Goal: Information Seeking & Learning: Learn about a topic

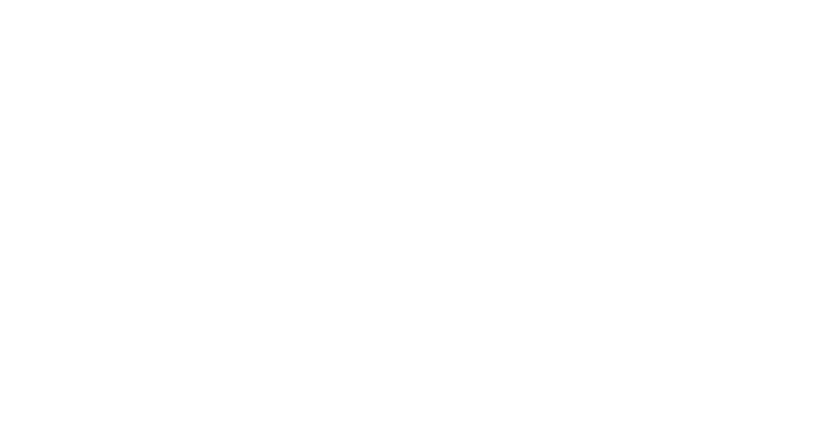
select select "Song"
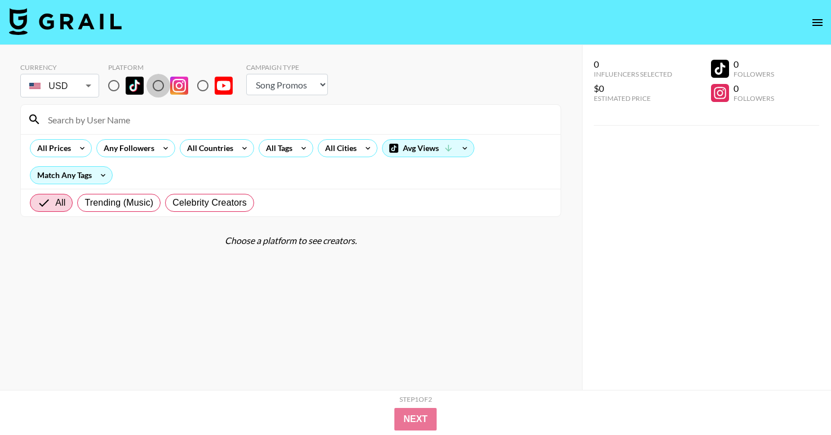
click at [164, 87] on input "radio" at bounding box center [158, 86] width 24 height 24
radio input "true"
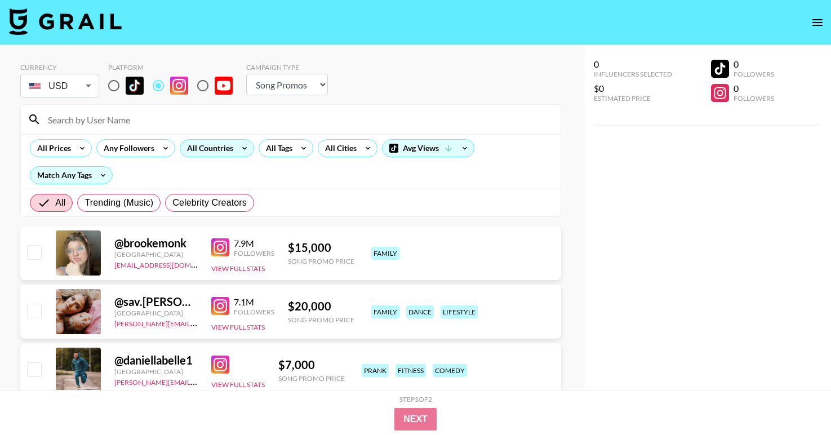
click at [220, 150] on div "All Countries" at bounding box center [207, 148] width 55 height 17
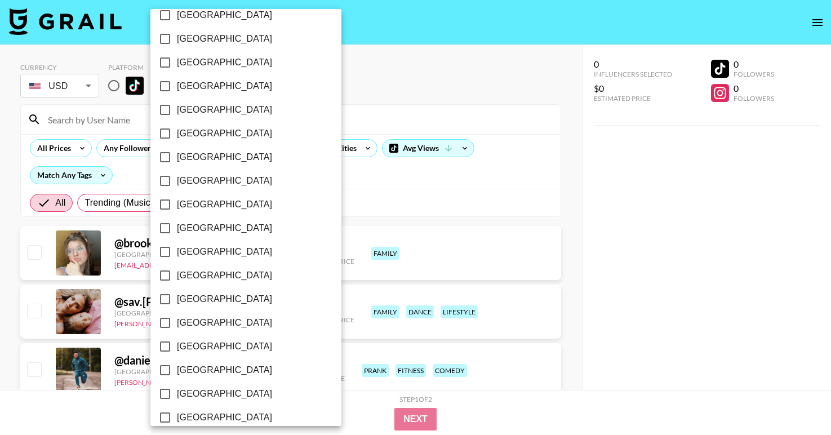
scroll to position [878, 0]
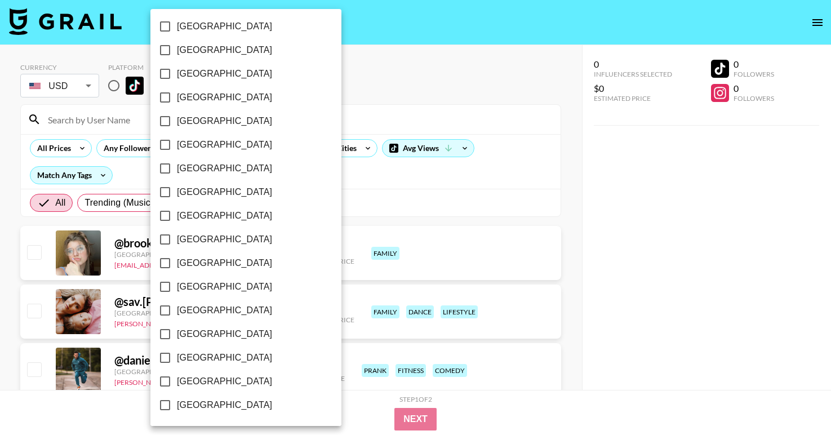
click at [191, 380] on span "[GEOGRAPHIC_DATA]" at bounding box center [224, 381] width 95 height 14
click at [177, 380] on input "[GEOGRAPHIC_DATA]" at bounding box center [165, 381] width 24 height 24
checkbox input "true"
click at [451, 47] on div at bounding box center [415, 217] width 831 height 435
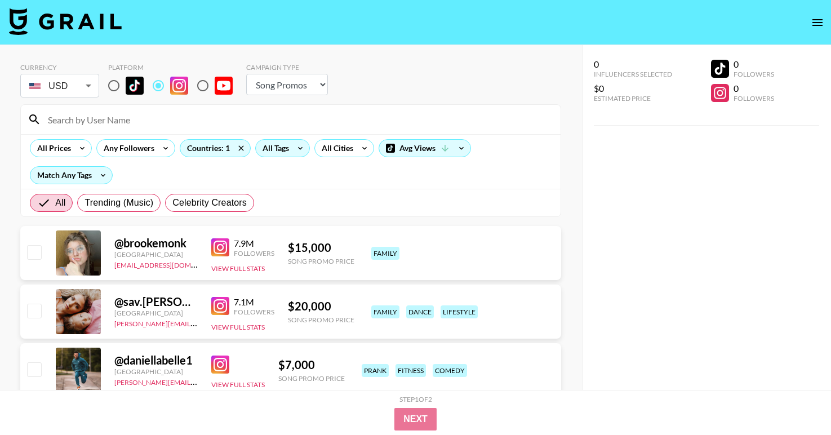
click at [284, 147] on div "All Tags" at bounding box center [273, 148] width 35 height 17
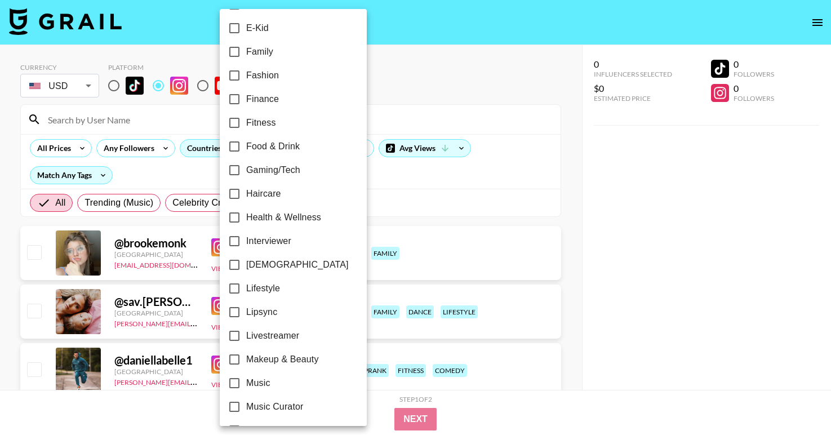
scroll to position [321, 0]
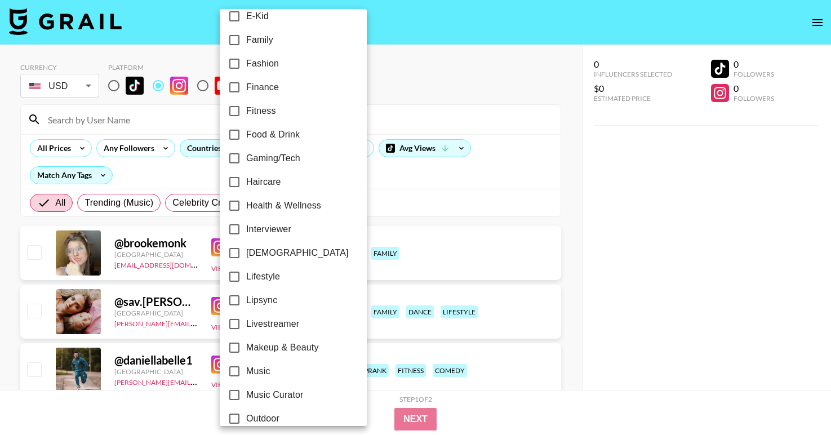
click at [244, 269] on input "Lifestyle" at bounding box center [234, 277] width 24 height 24
checkbox input "true"
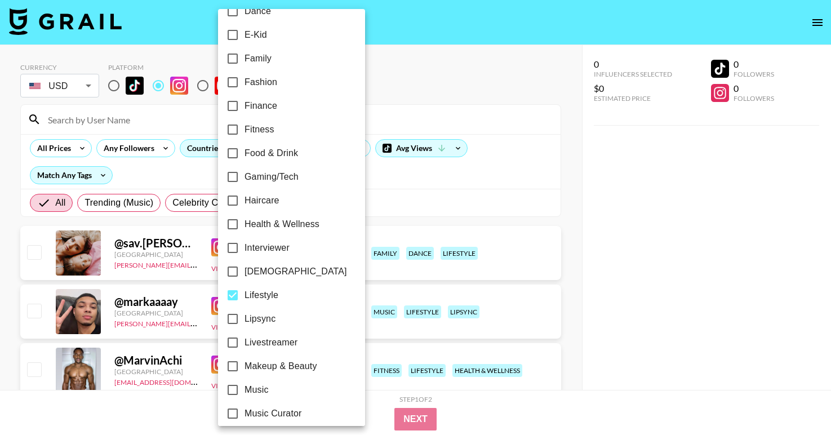
scroll to position [288, 0]
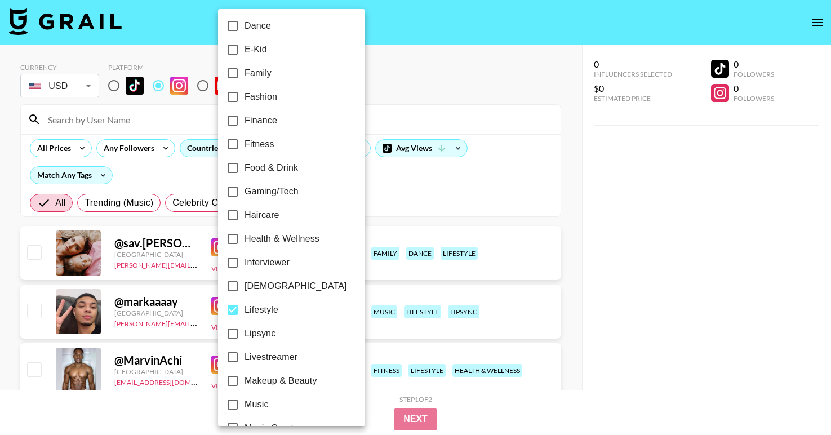
click at [261, 145] on span "Fitness" at bounding box center [259, 144] width 30 height 14
click at [244, 145] on input "Fitness" at bounding box center [233, 144] width 24 height 24
checkbox input "true"
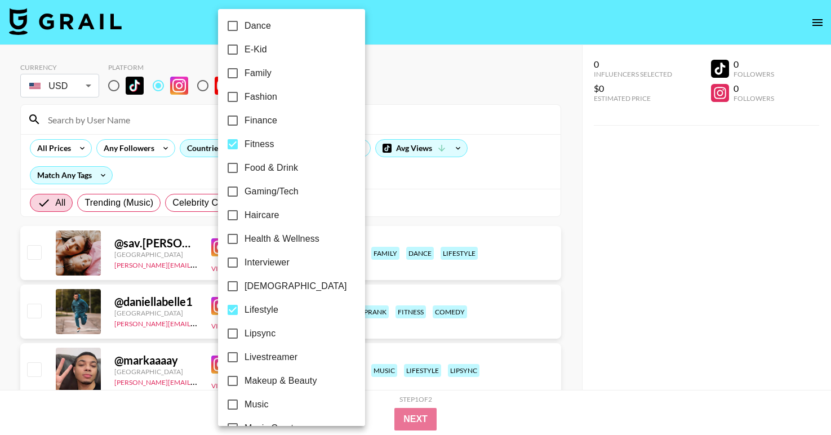
click at [428, 59] on div at bounding box center [415, 217] width 831 height 435
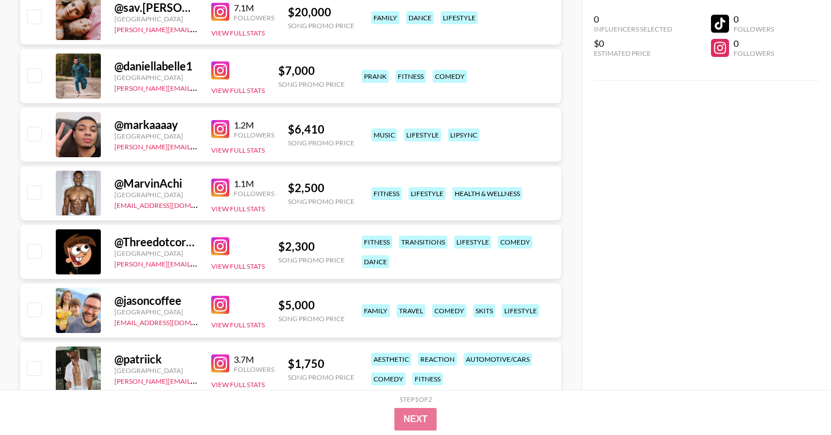
scroll to position [236, 0]
click at [224, 185] on img at bounding box center [220, 187] width 18 height 18
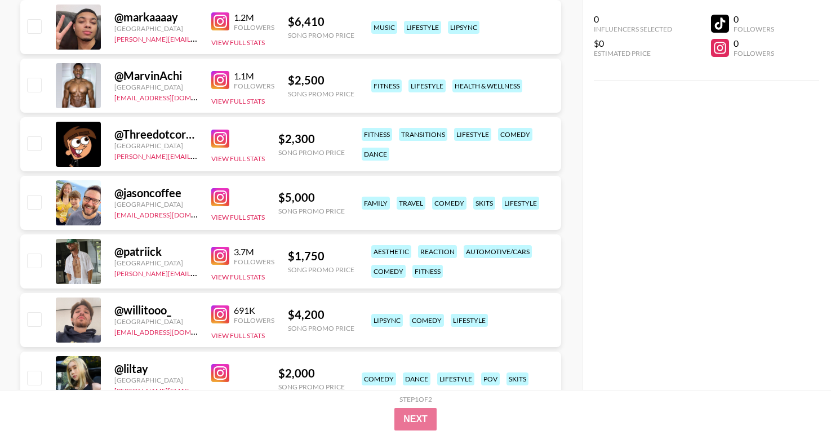
scroll to position [346, 0]
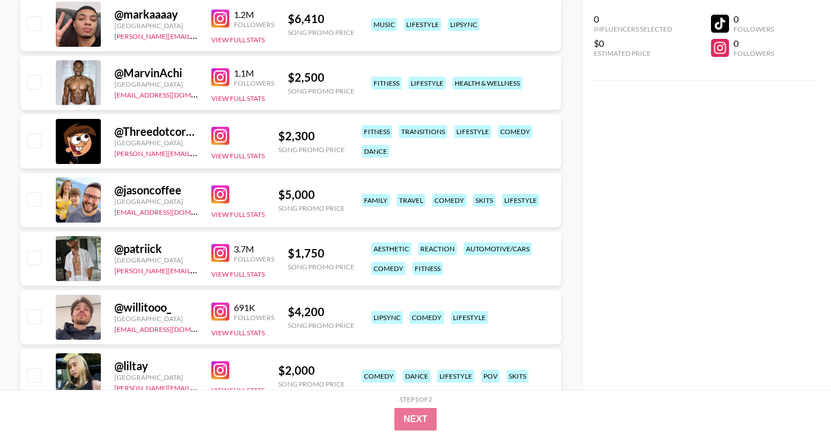
click at [228, 132] on img at bounding box center [220, 136] width 18 height 18
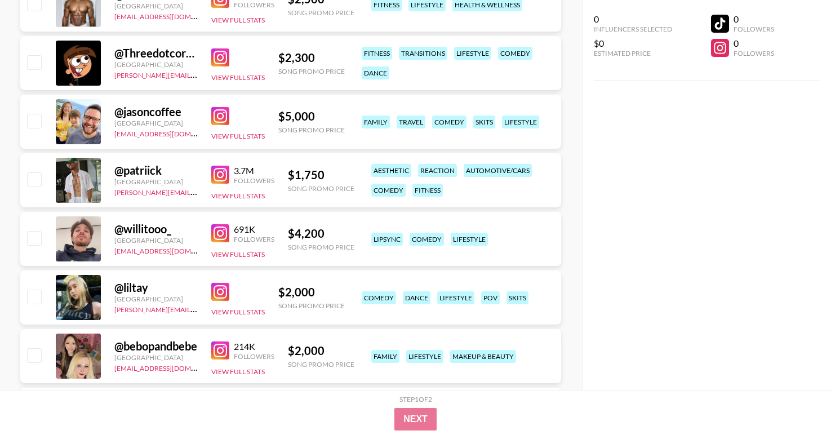
scroll to position [425, 0]
click at [221, 175] on img at bounding box center [220, 174] width 18 height 18
click at [217, 236] on img at bounding box center [220, 233] width 18 height 18
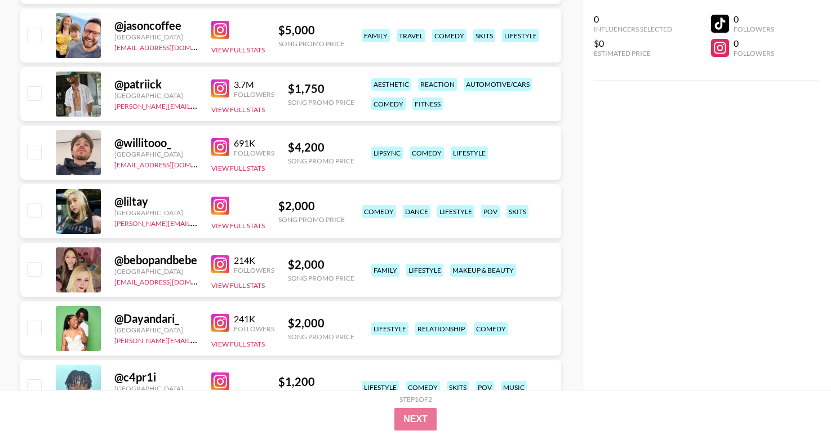
scroll to position [514, 0]
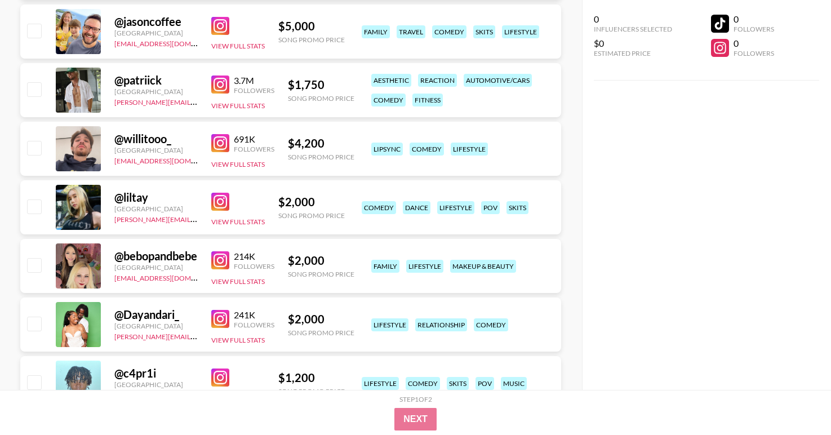
click at [222, 199] on img at bounding box center [220, 202] width 18 height 18
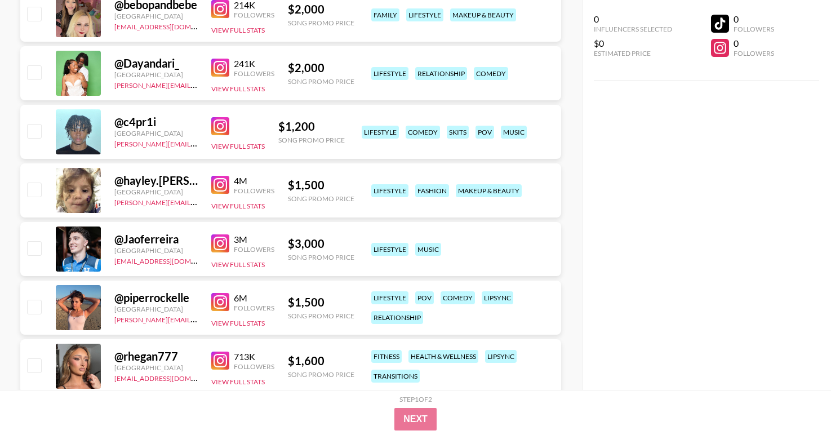
scroll to position [772, 0]
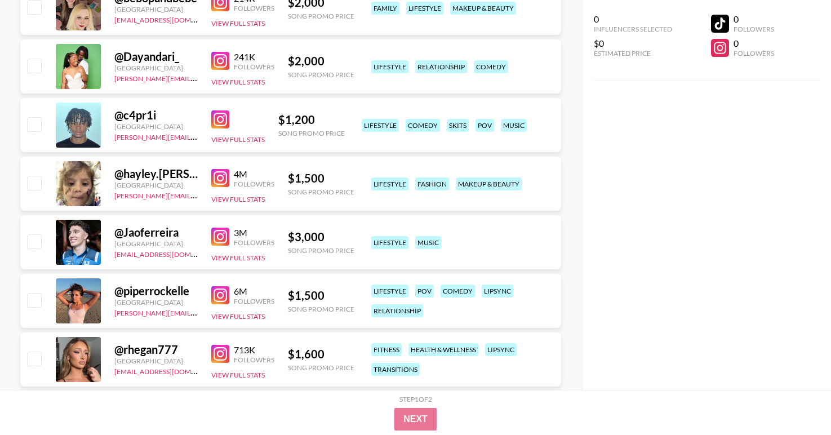
click at [223, 178] on img at bounding box center [220, 178] width 18 height 18
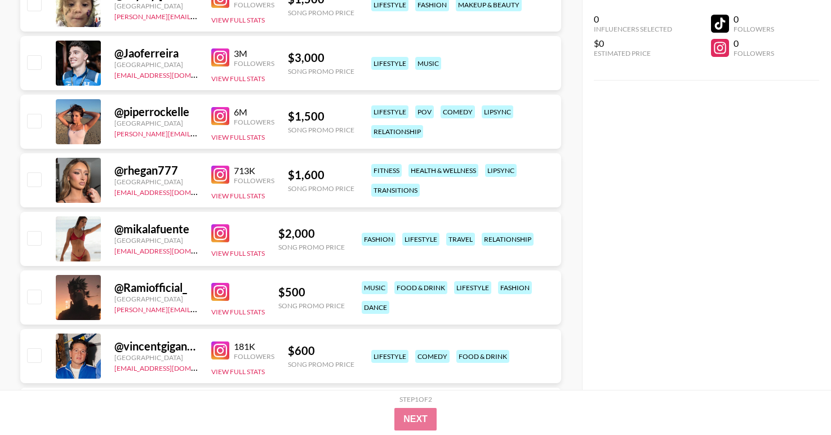
scroll to position [960, 0]
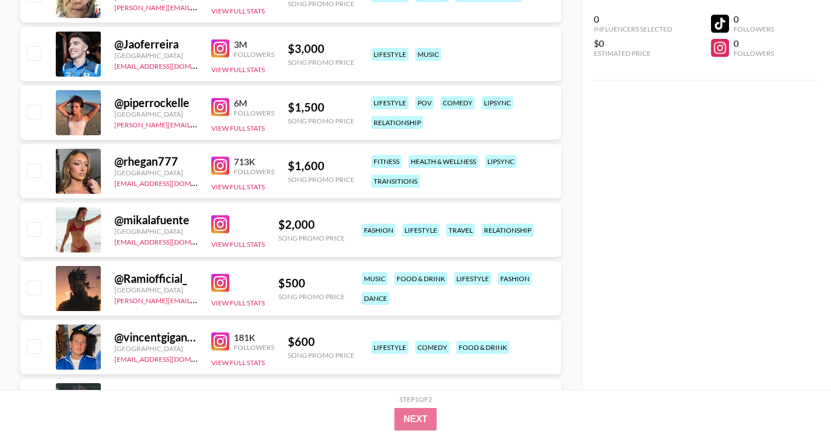
click at [219, 224] on img at bounding box center [220, 224] width 18 height 18
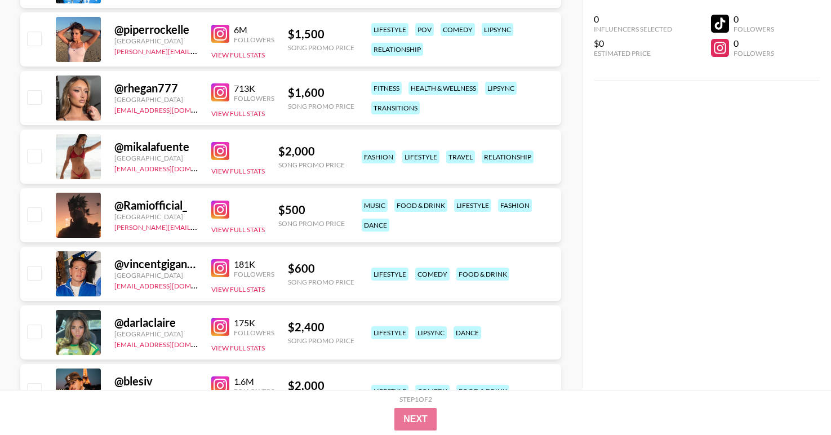
scroll to position [1072, 0]
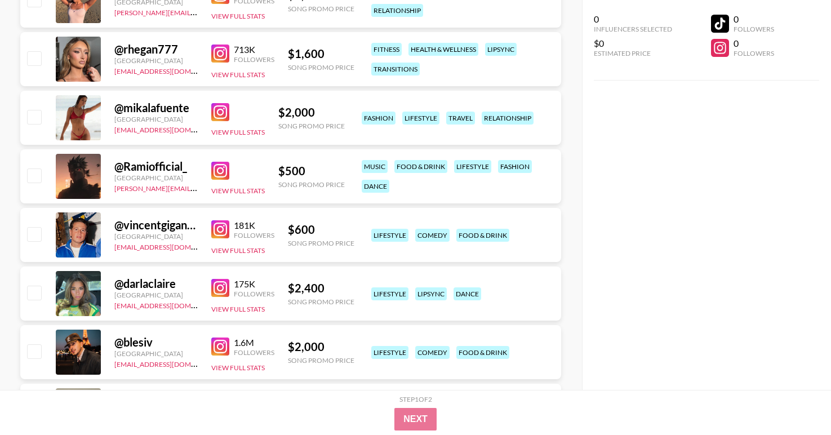
click at [219, 287] on img at bounding box center [220, 288] width 18 height 18
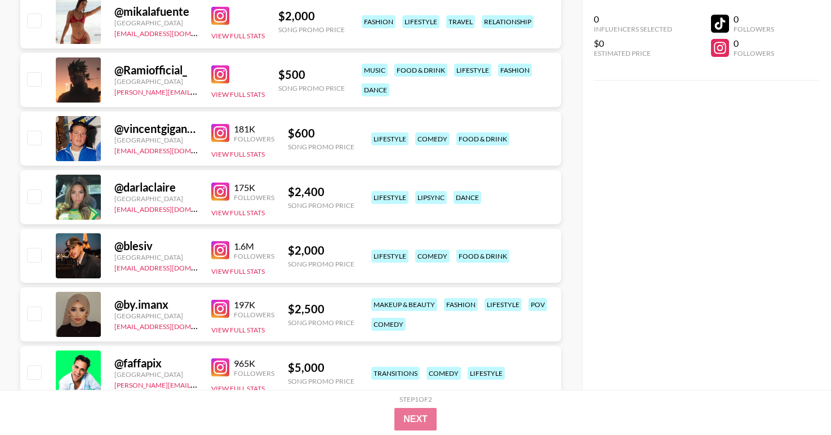
scroll to position [1179, 0]
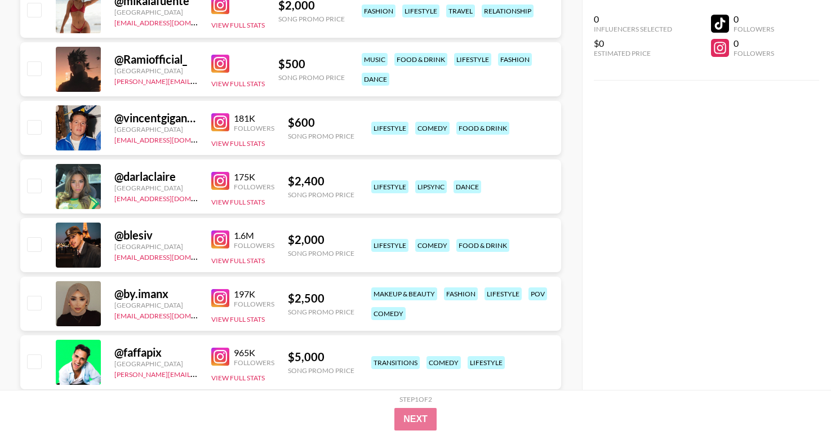
click at [226, 241] on img at bounding box center [220, 239] width 18 height 18
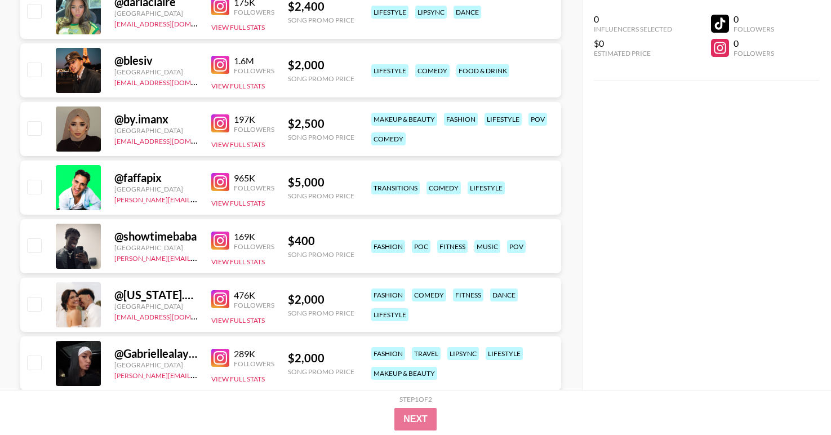
scroll to position [1355, 0]
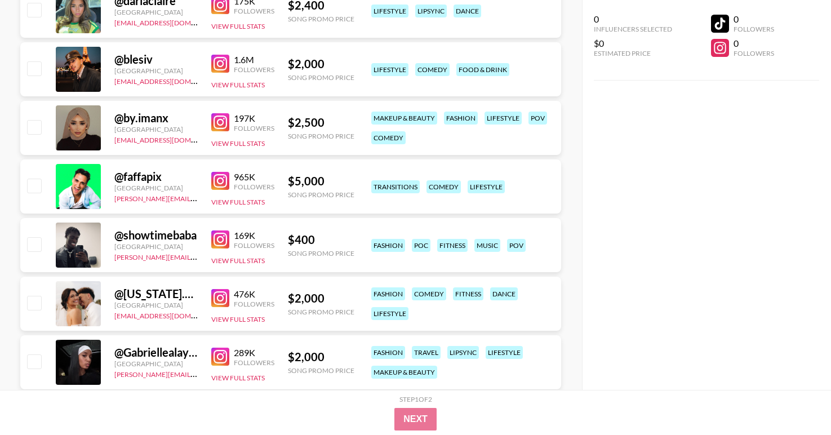
click at [224, 128] on img at bounding box center [220, 122] width 18 height 18
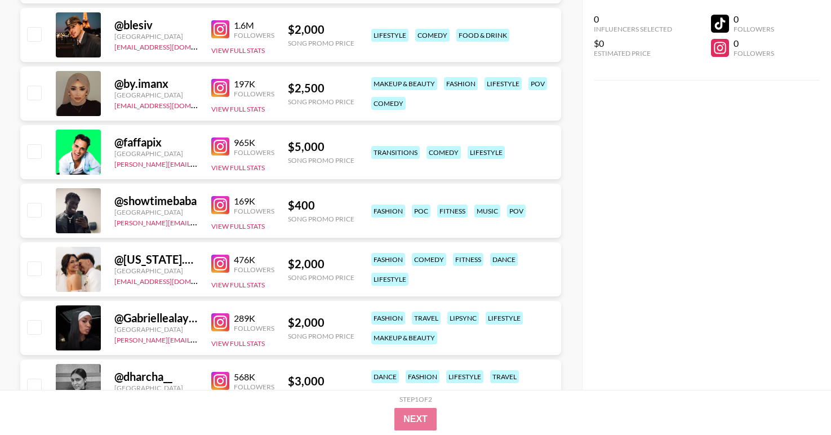
scroll to position [1394, 0]
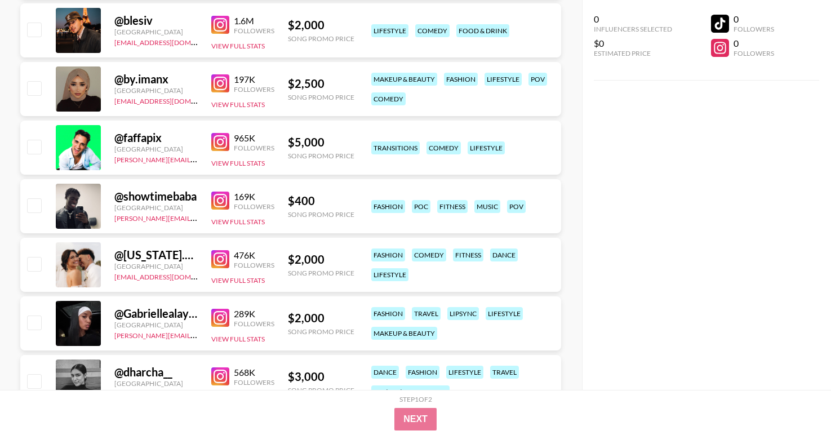
click at [215, 203] on img at bounding box center [220, 200] width 18 height 18
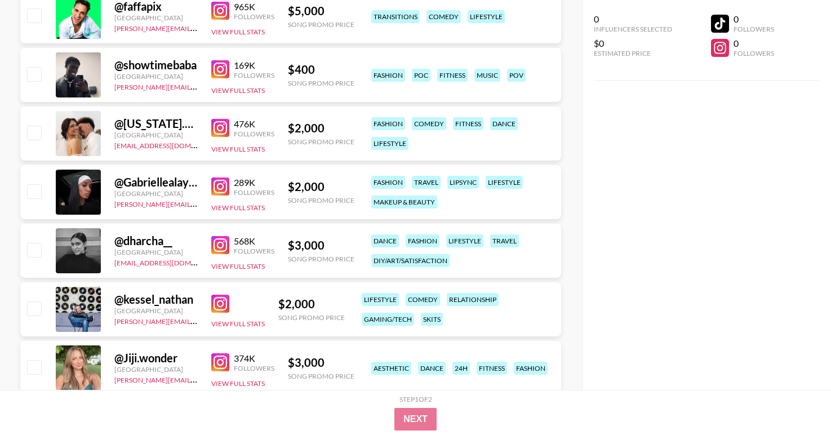
scroll to position [1527, 0]
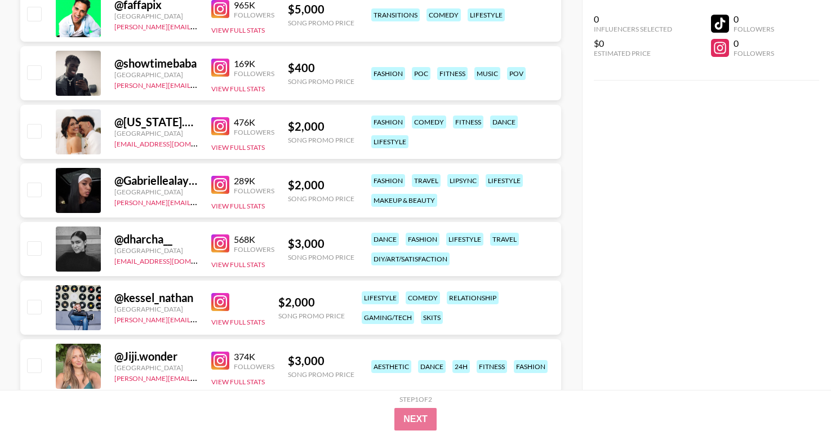
click at [221, 237] on img at bounding box center [220, 243] width 18 height 18
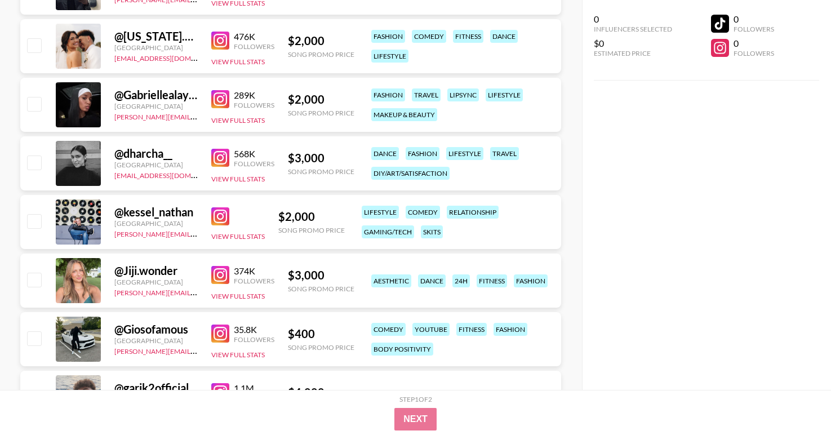
scroll to position [1619, 0]
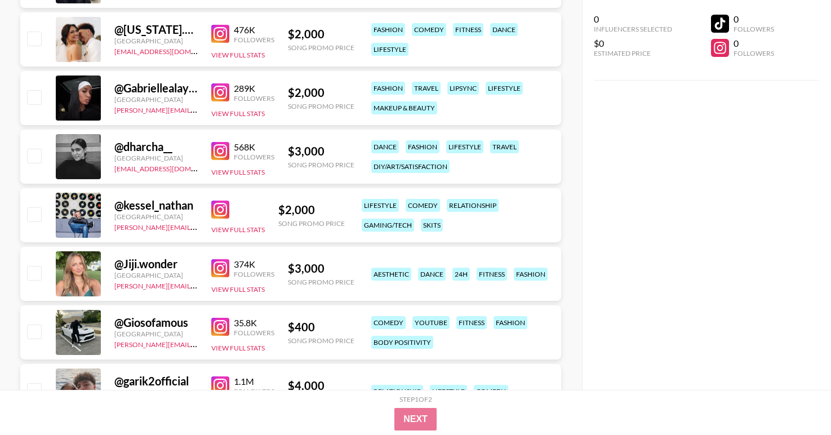
click at [217, 206] on img at bounding box center [220, 209] width 18 height 18
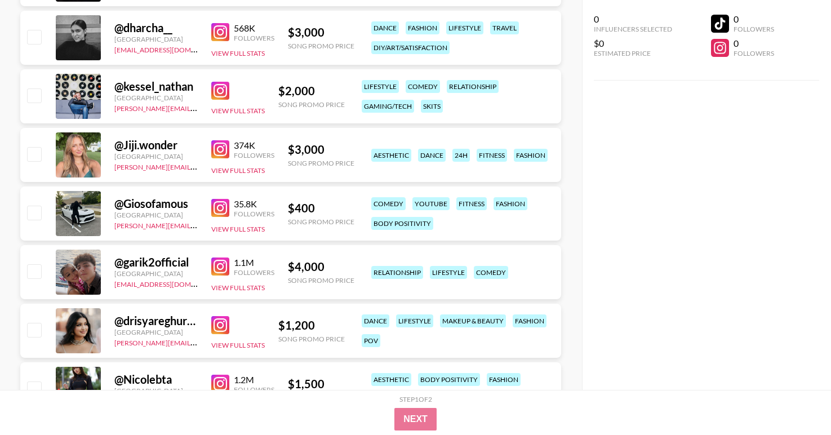
scroll to position [1739, 0]
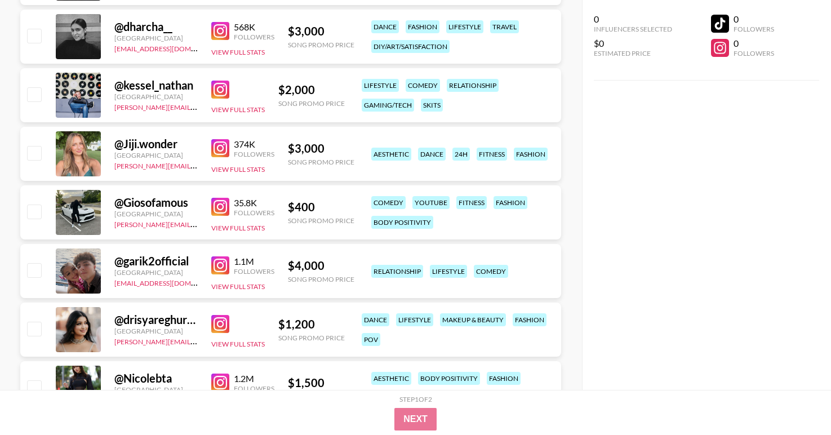
click at [223, 143] on img at bounding box center [220, 148] width 18 height 18
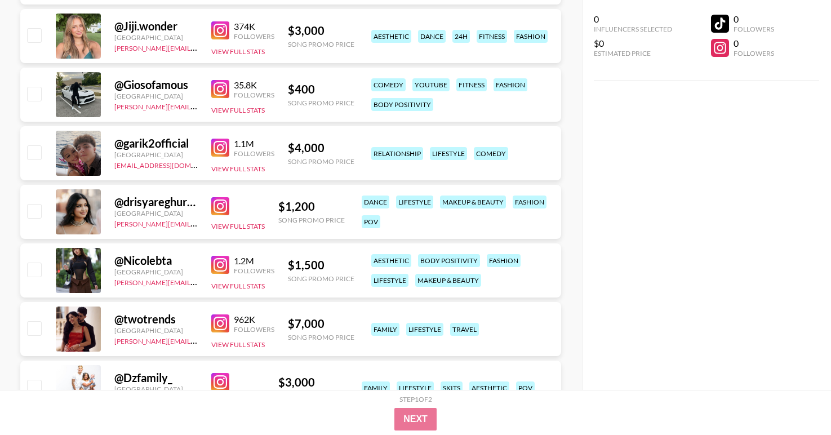
scroll to position [1872, 0]
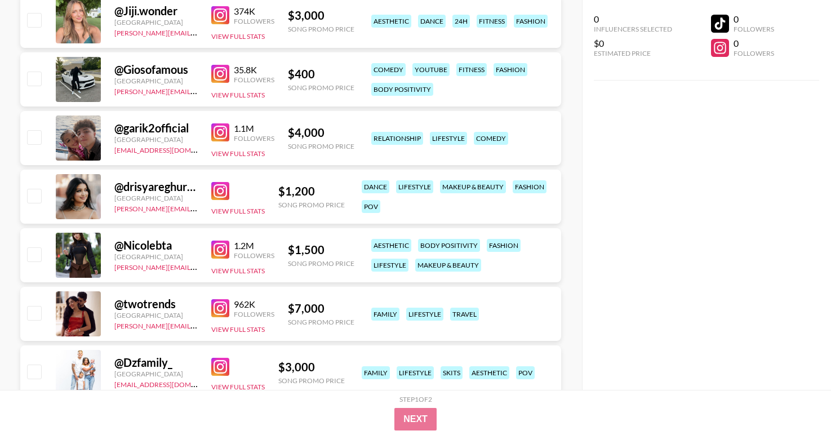
click at [225, 189] on img at bounding box center [220, 191] width 18 height 18
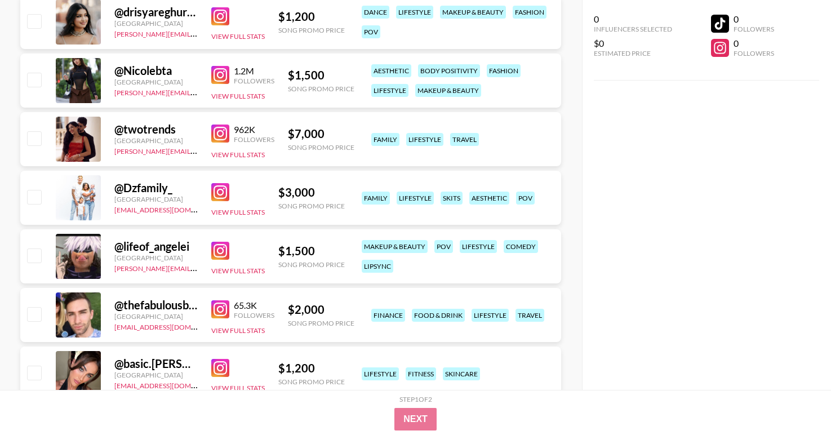
scroll to position [2050, 0]
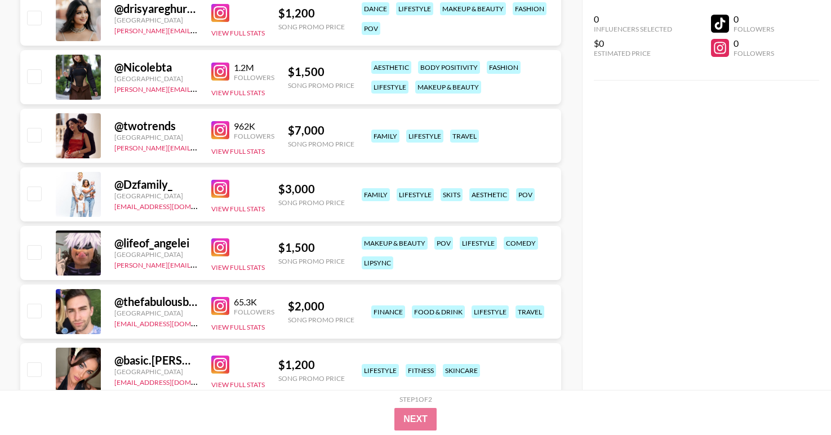
click at [218, 72] on img at bounding box center [220, 72] width 18 height 18
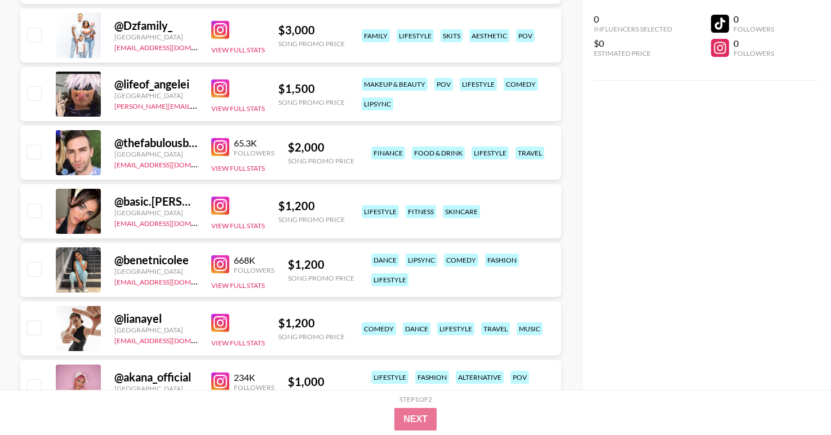
scroll to position [2221, 0]
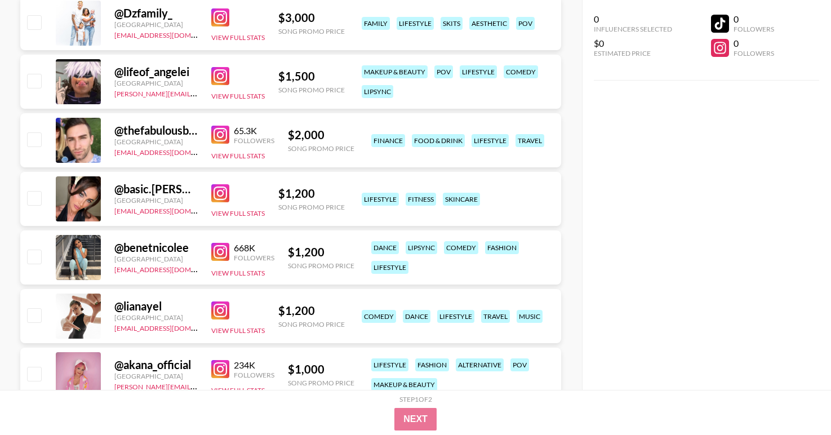
click at [224, 193] on img at bounding box center [220, 193] width 18 height 18
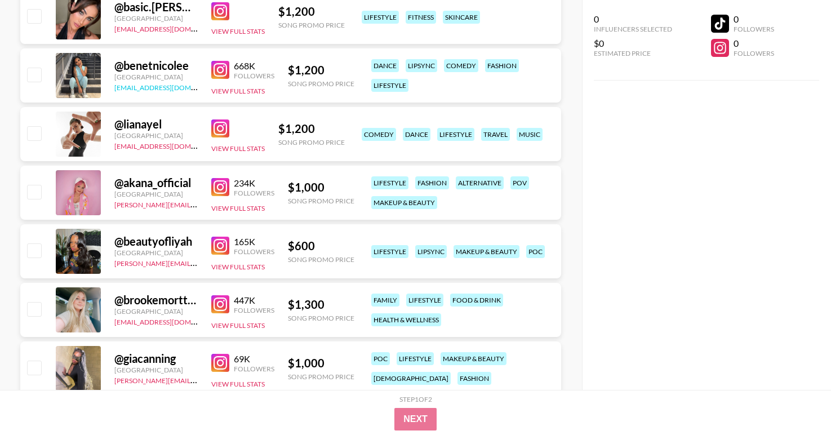
scroll to position [2400, 0]
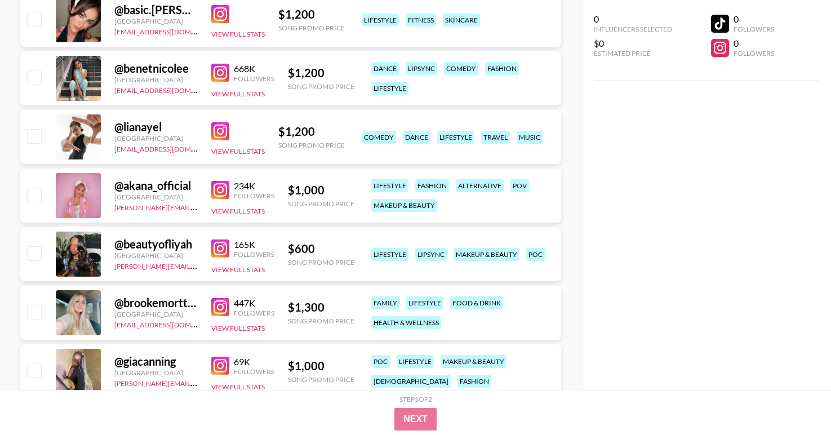
click at [222, 185] on img at bounding box center [220, 190] width 18 height 18
click at [219, 246] on img at bounding box center [220, 248] width 18 height 18
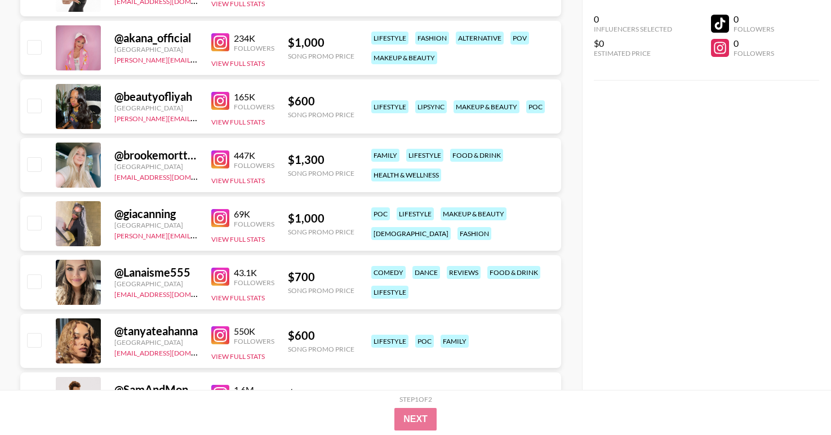
scroll to position [2547, 0]
click at [222, 220] on img at bounding box center [220, 218] width 18 height 18
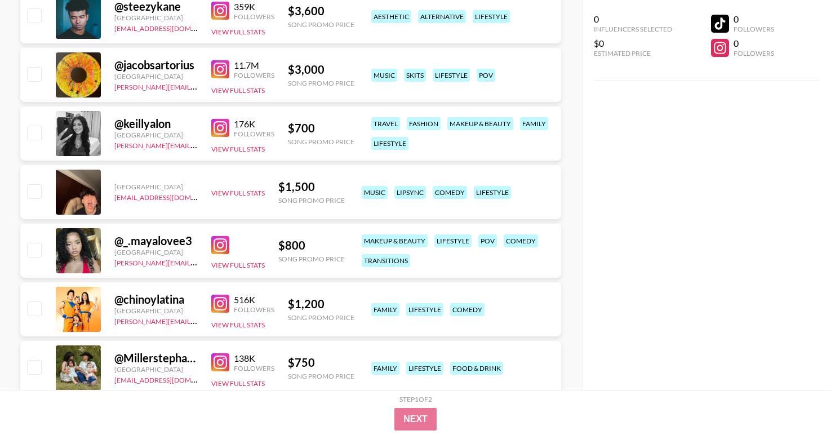
scroll to position [3003, 0]
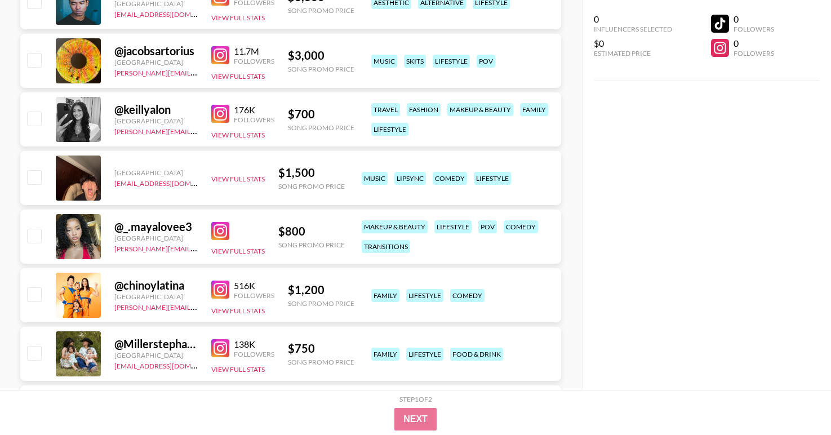
click at [222, 230] on img at bounding box center [220, 231] width 18 height 18
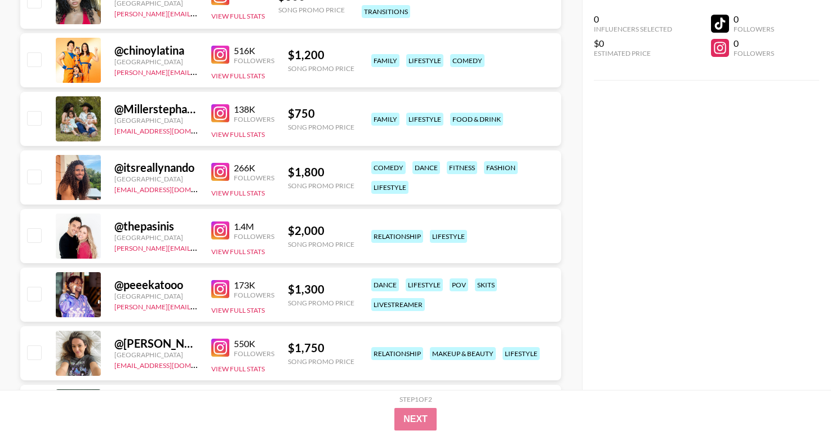
scroll to position [3323, 0]
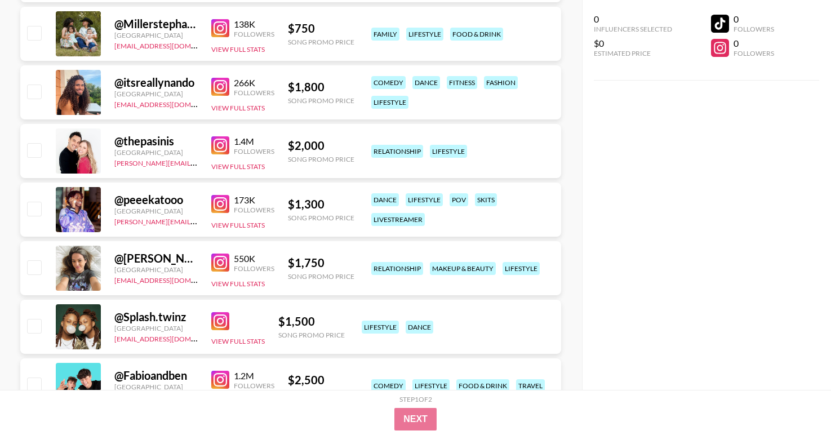
click at [220, 261] on img at bounding box center [220, 262] width 18 height 18
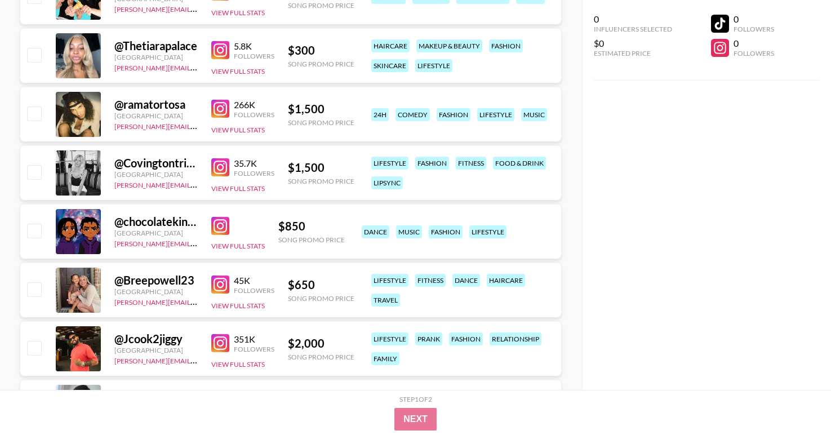
scroll to position [3712, 0]
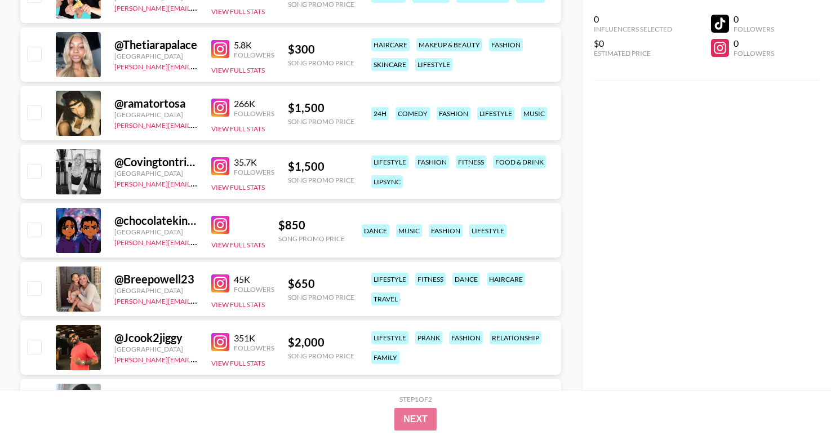
click at [217, 168] on img at bounding box center [220, 166] width 18 height 18
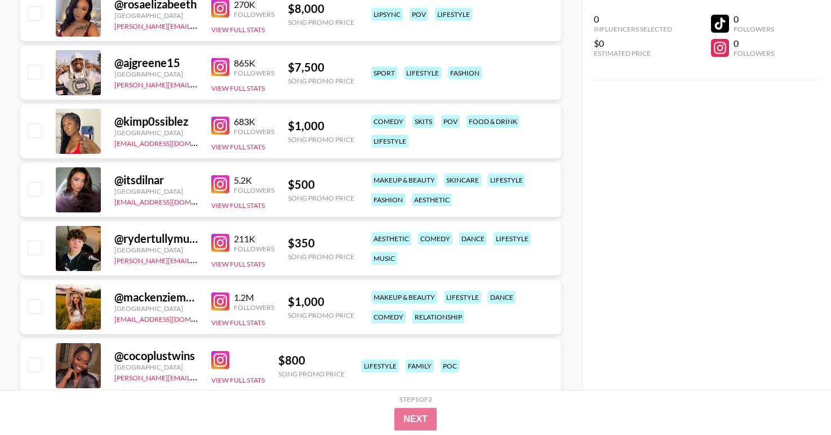
scroll to position [4107, 0]
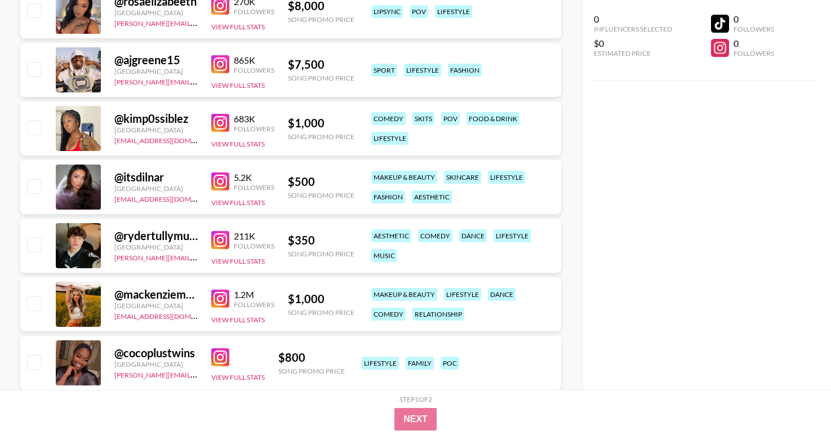
click at [222, 300] on img at bounding box center [220, 298] width 18 height 18
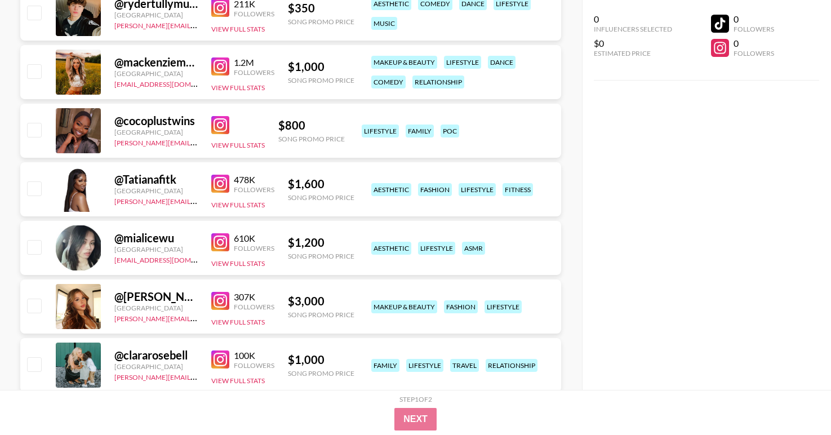
scroll to position [4350, 0]
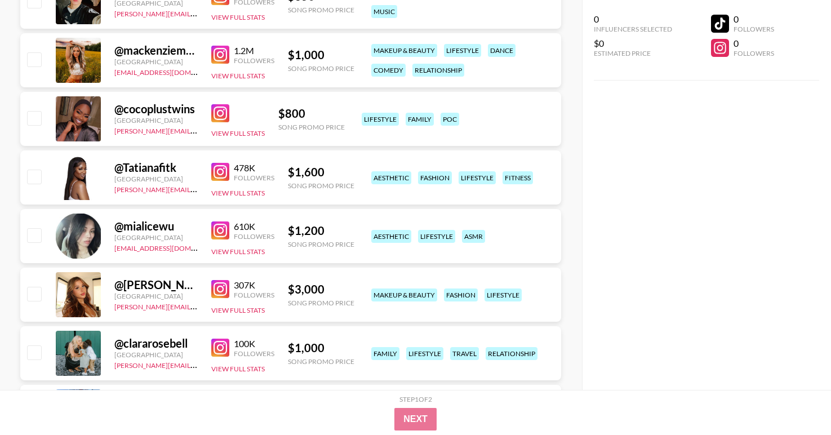
click at [222, 229] on img at bounding box center [220, 230] width 18 height 18
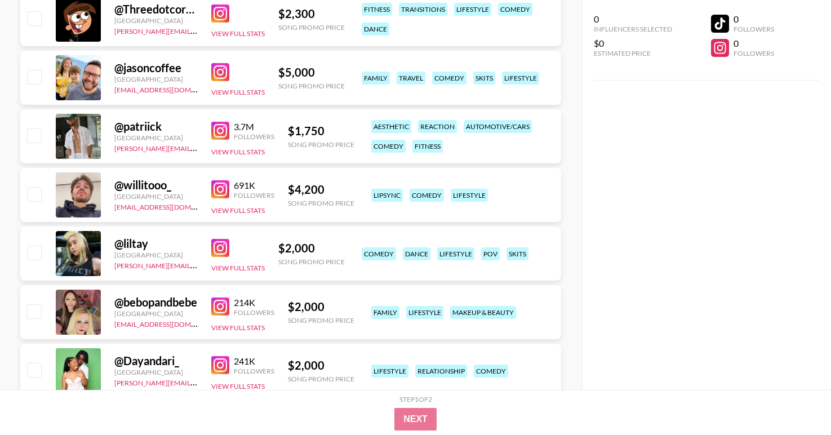
scroll to position [0, 0]
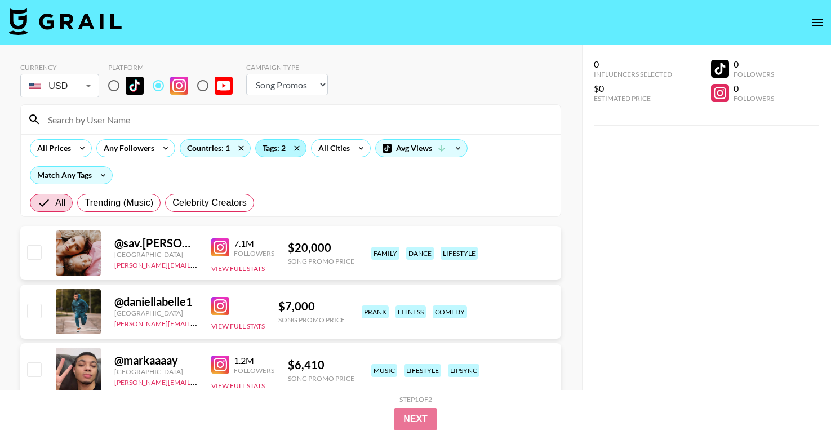
click at [279, 149] on div "Tags: 2" at bounding box center [281, 148] width 50 height 17
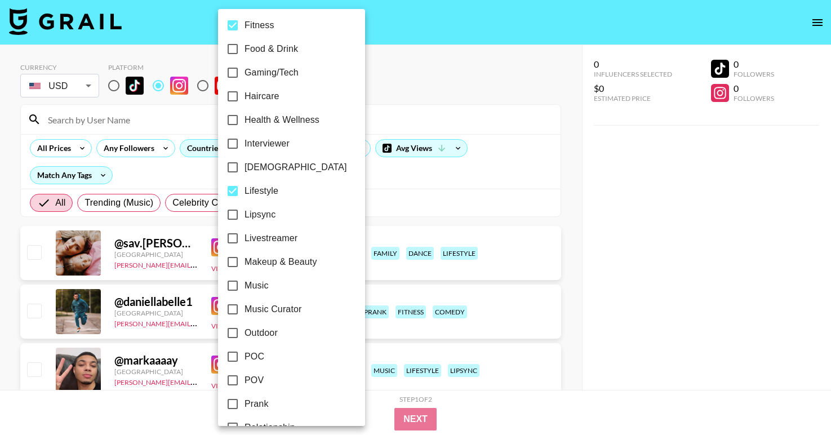
scroll to position [436, 0]
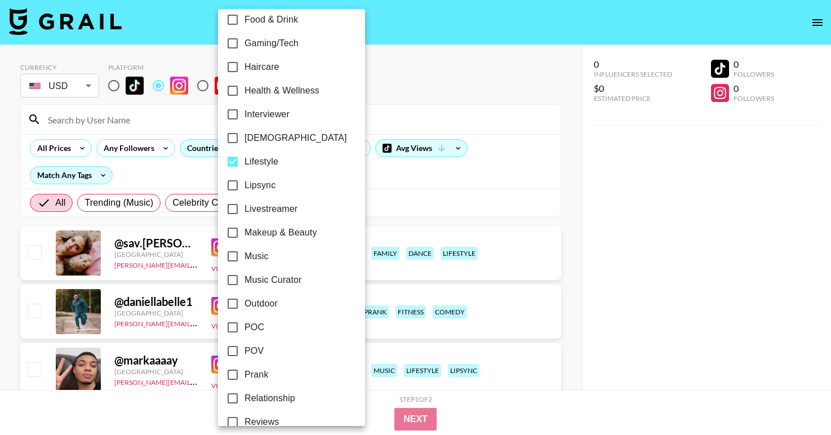
click at [260, 160] on span "Lifestyle" at bounding box center [261, 162] width 34 height 14
click at [244, 160] on input "Lifestyle" at bounding box center [233, 162] width 24 height 24
checkbox input "false"
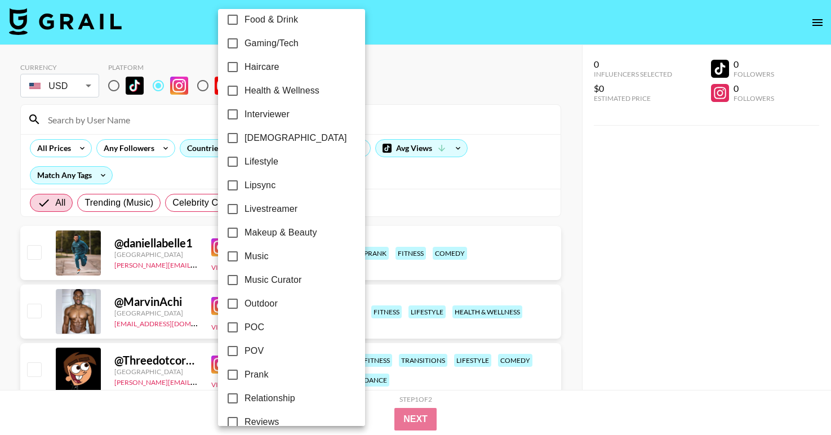
click at [376, 190] on div at bounding box center [415, 217] width 831 height 435
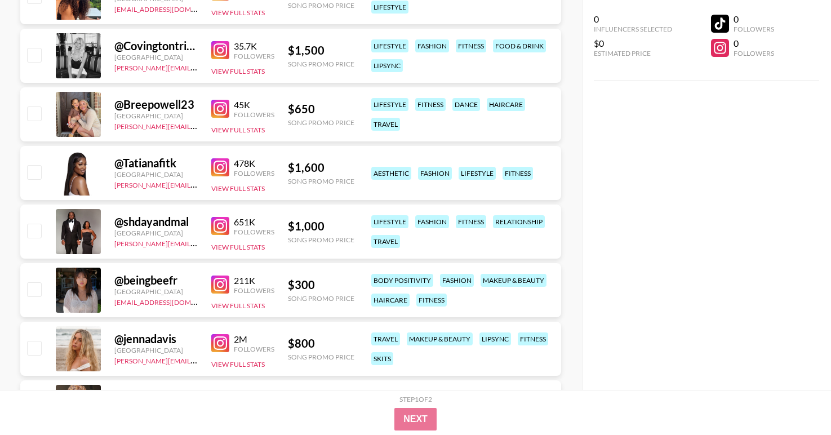
scroll to position [842, 0]
click at [218, 230] on img at bounding box center [220, 225] width 18 height 18
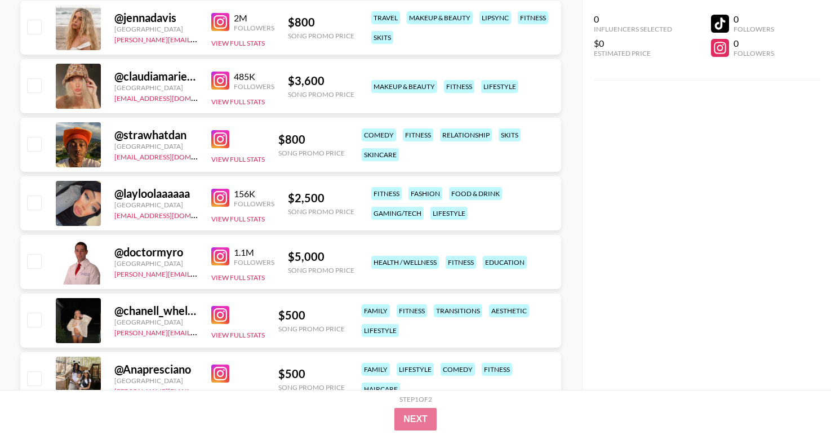
scroll to position [1168, 0]
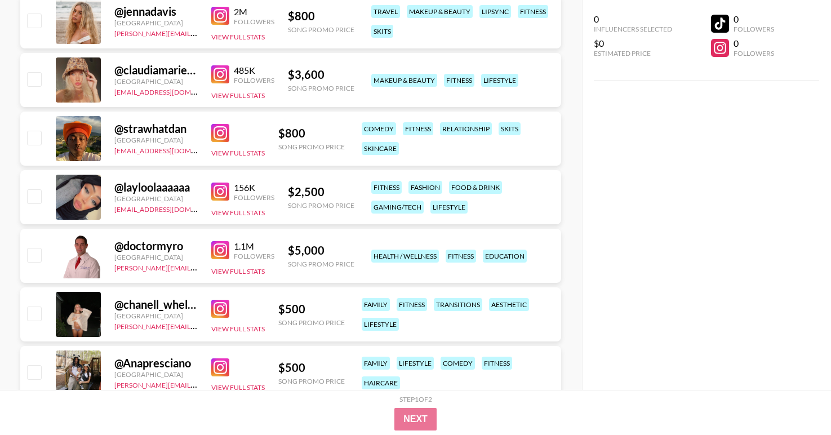
click at [222, 131] on img at bounding box center [220, 133] width 18 height 18
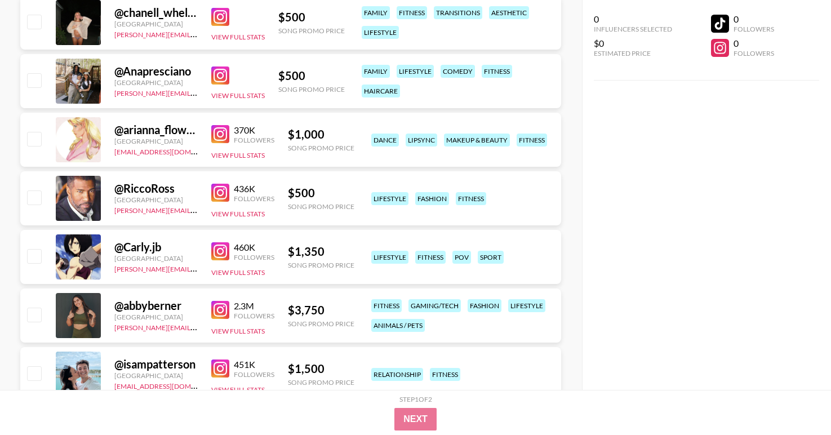
scroll to position [1458, 0]
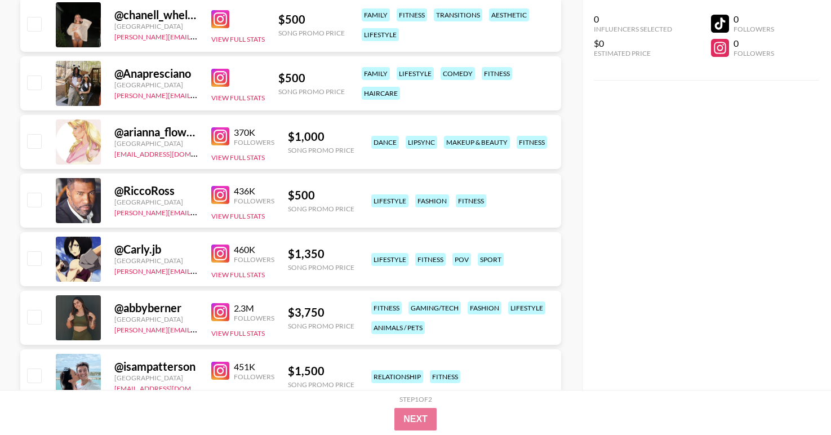
click at [222, 251] on img at bounding box center [220, 253] width 18 height 18
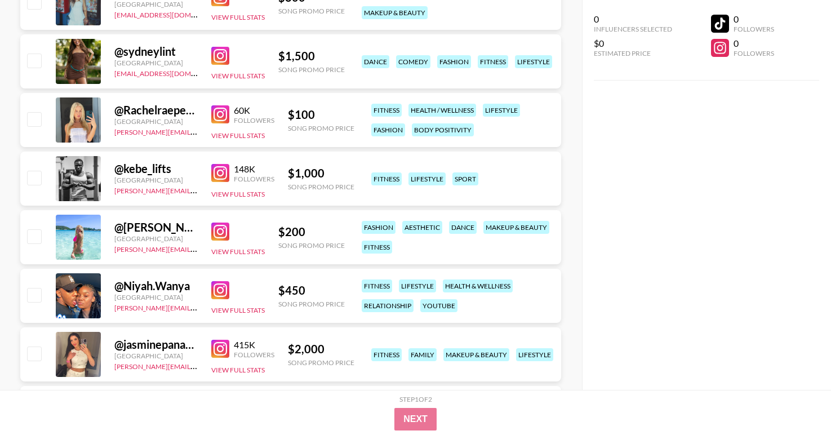
scroll to position [2539, 0]
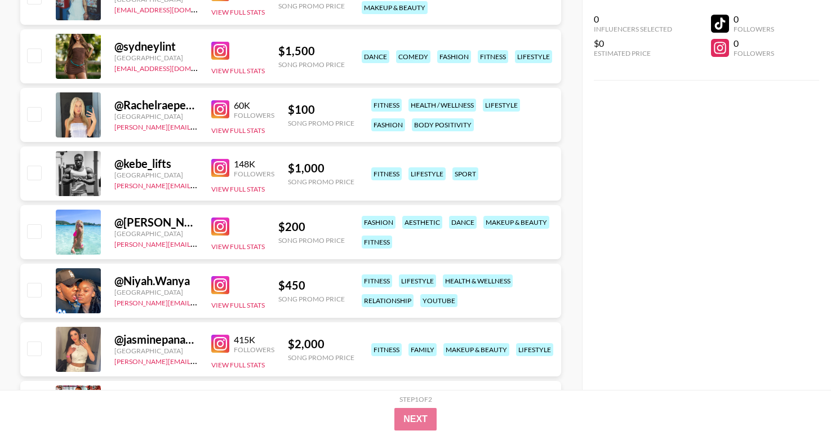
click at [226, 178] on div "148K Followers View Full Stats" at bounding box center [242, 174] width 63 height 40
click at [226, 168] on img at bounding box center [220, 168] width 18 height 18
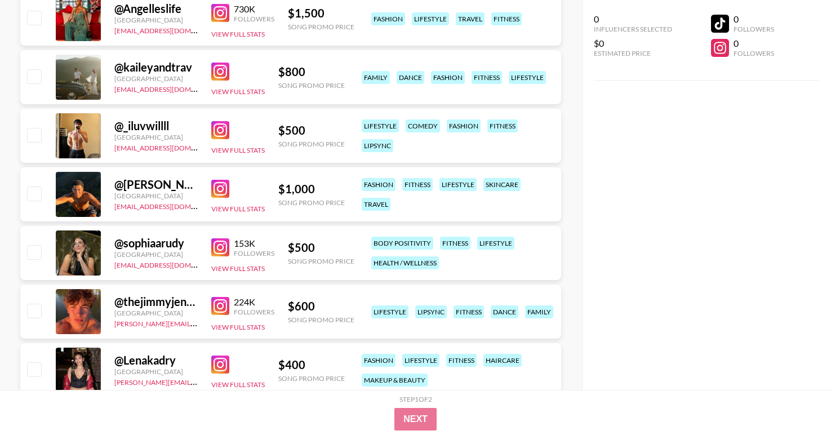
scroll to position [2929, 0]
click at [220, 126] on img at bounding box center [220, 130] width 18 height 18
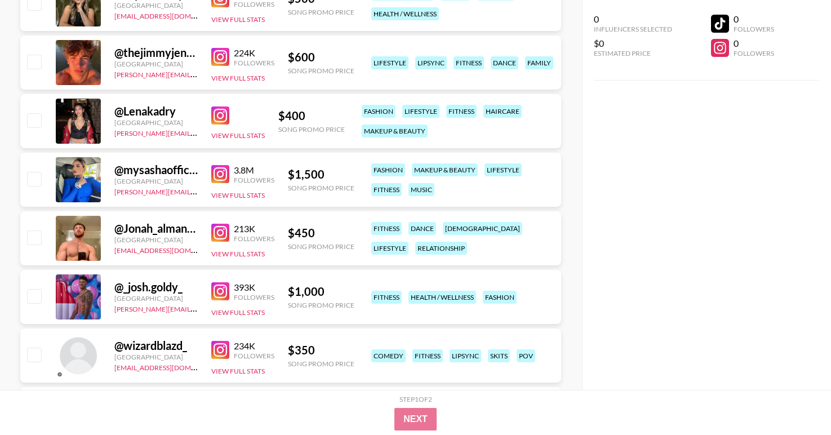
scroll to position [3206, 0]
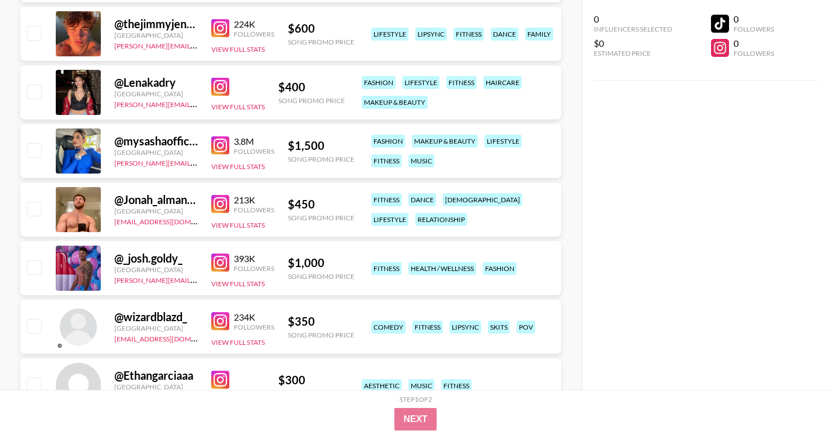
click at [223, 206] on img at bounding box center [220, 204] width 18 height 18
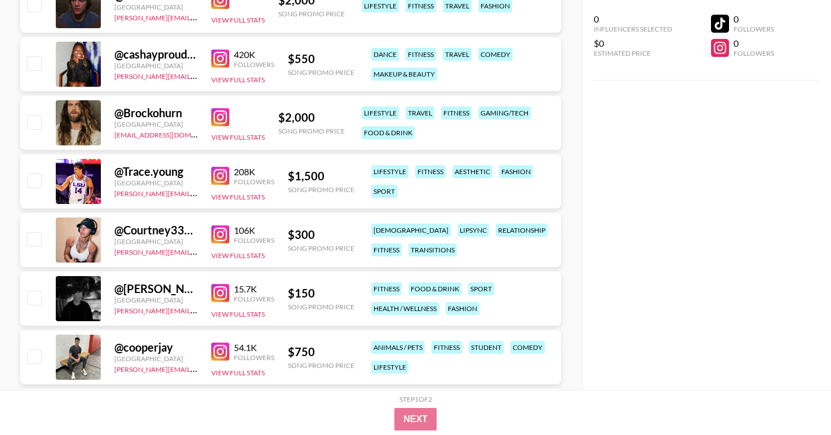
scroll to position [3643, 0]
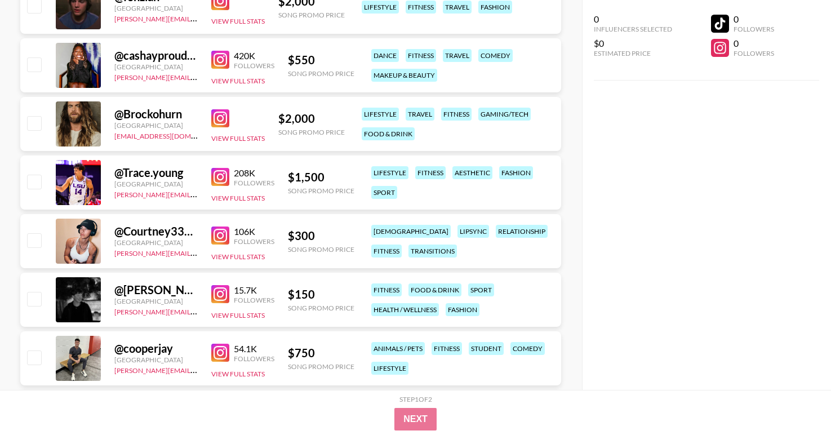
click at [225, 171] on img at bounding box center [220, 177] width 18 height 18
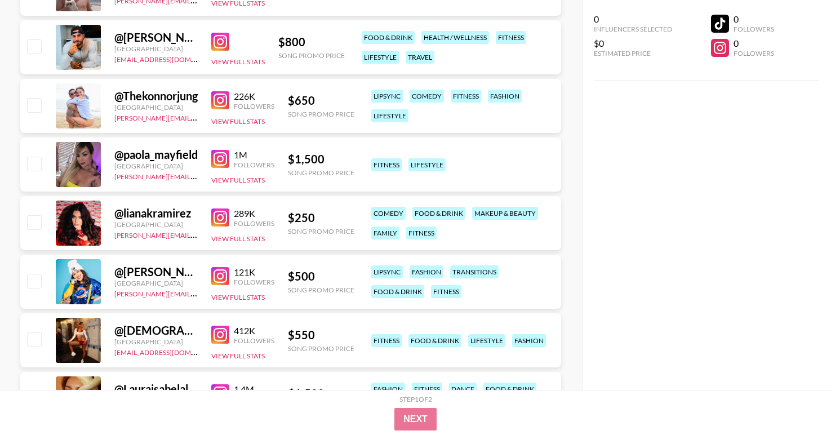
scroll to position [4321, 0]
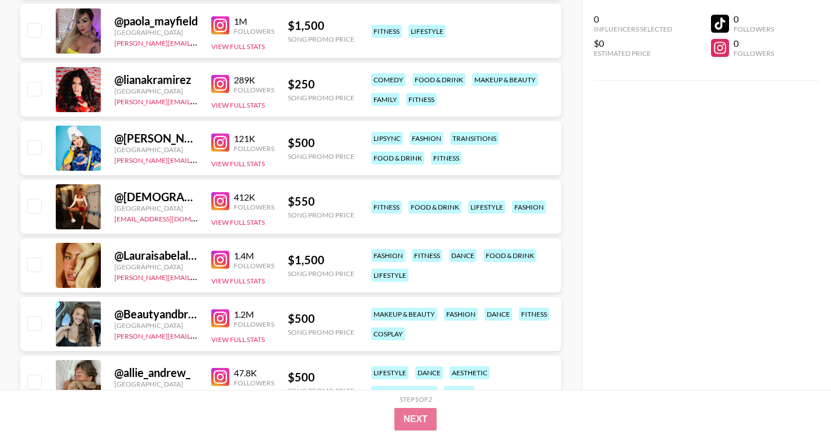
click at [222, 206] on img at bounding box center [220, 201] width 18 height 18
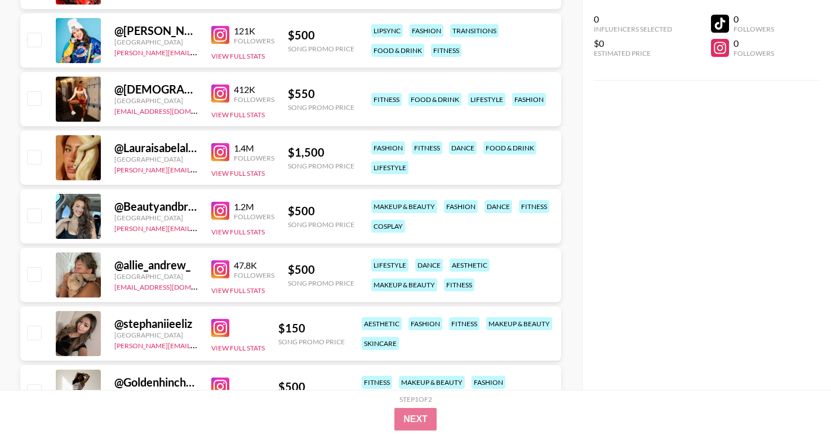
scroll to position [4446, 0]
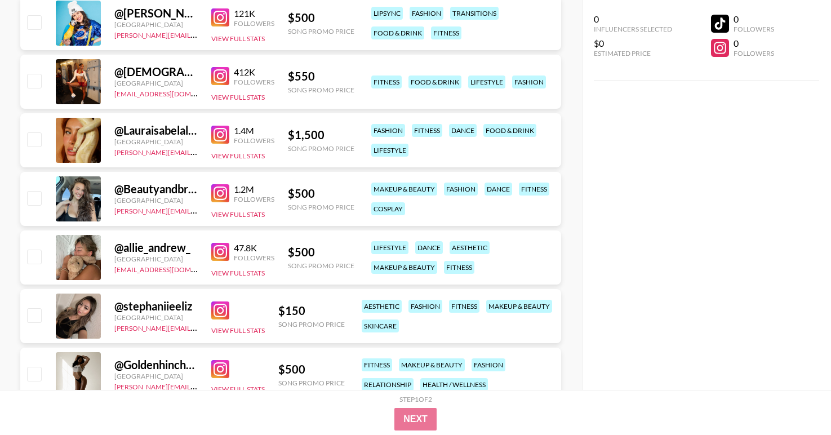
click at [218, 367] on img at bounding box center [220, 369] width 18 height 18
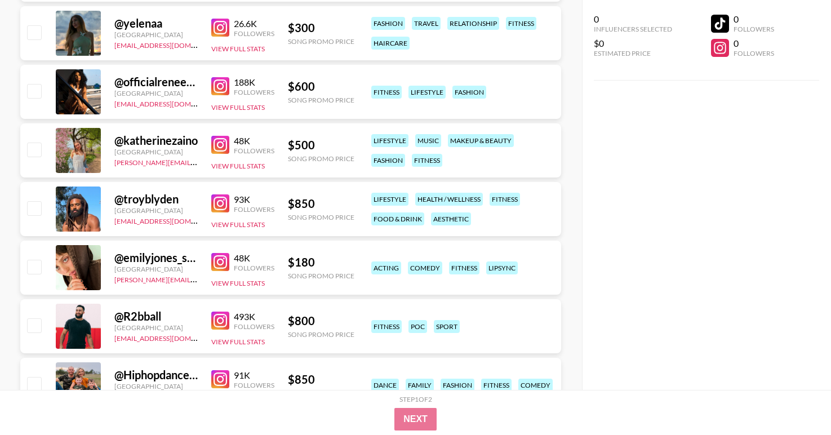
scroll to position [4966, 0]
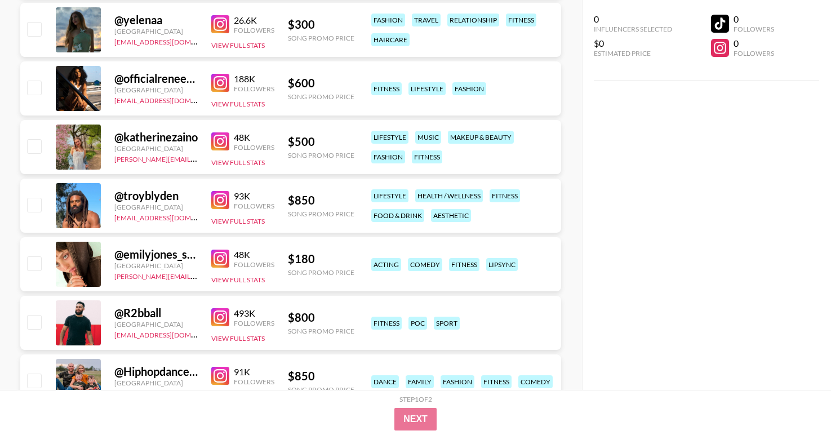
click at [218, 203] on img at bounding box center [220, 200] width 18 height 18
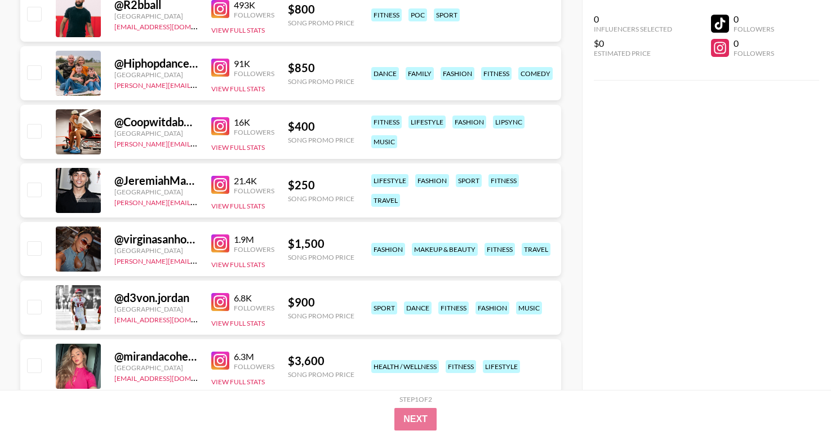
scroll to position [5272, 0]
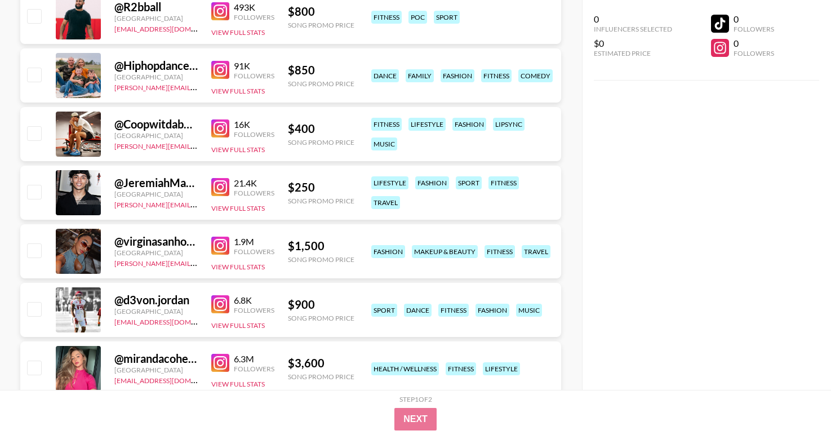
click at [224, 301] on img at bounding box center [220, 304] width 18 height 18
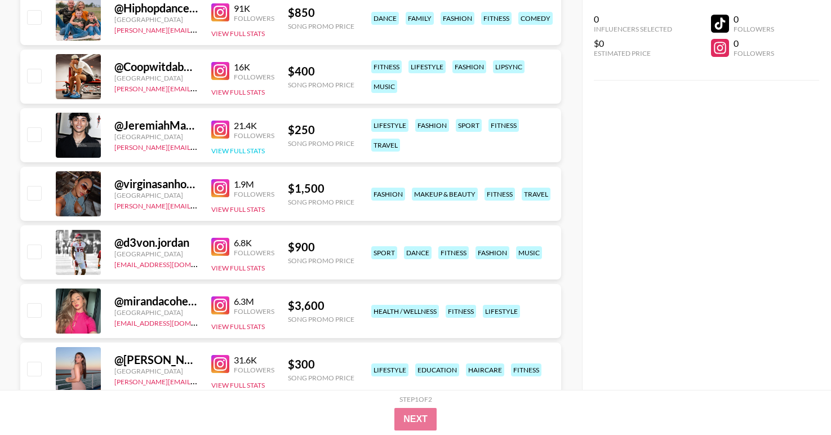
scroll to position [5327, 0]
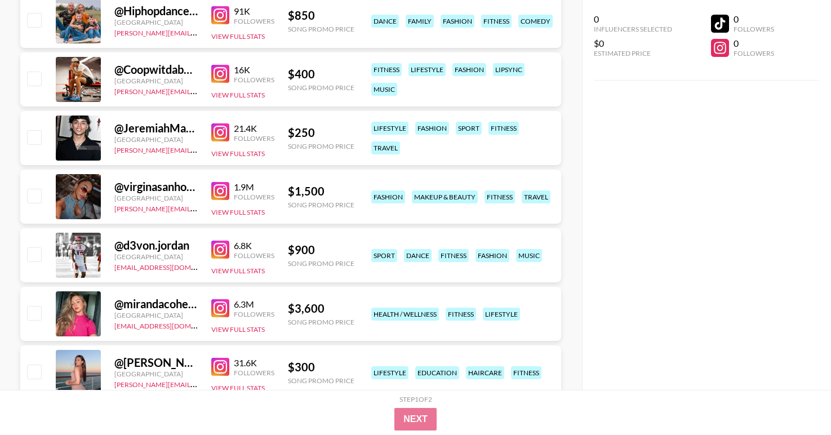
click at [217, 77] on img at bounding box center [220, 74] width 18 height 18
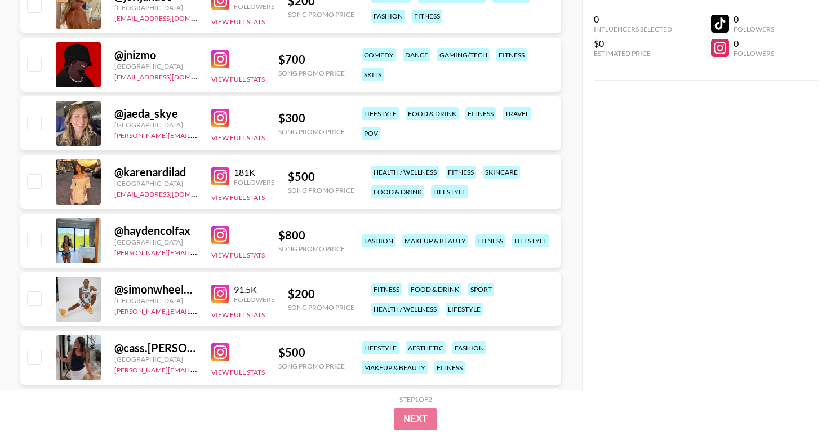
scroll to position [6042, 0]
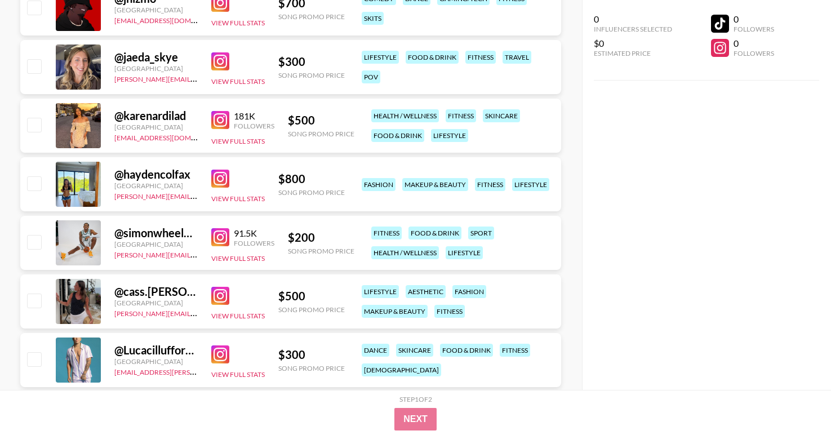
click at [222, 232] on img at bounding box center [220, 237] width 18 height 18
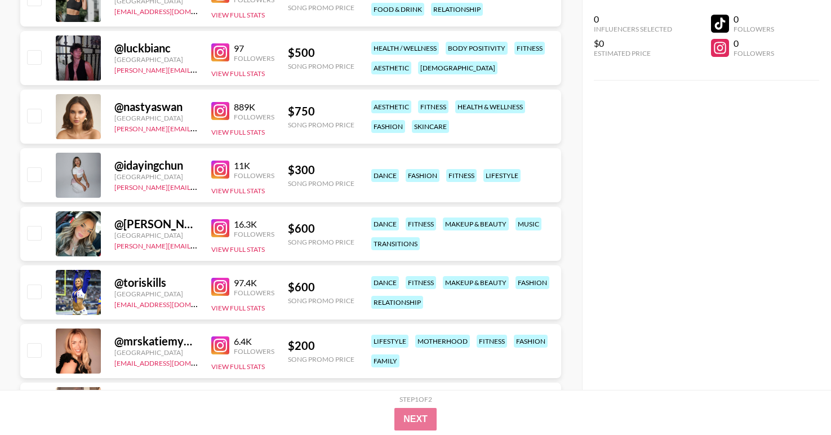
scroll to position [6818, 0]
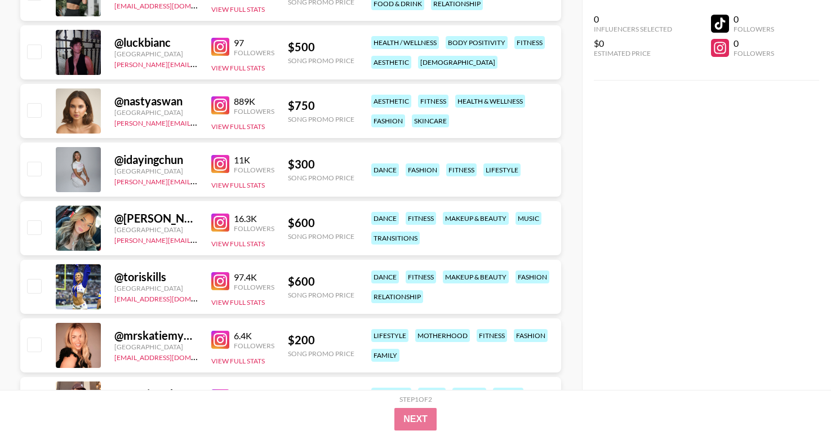
click at [218, 283] on img at bounding box center [220, 281] width 18 height 18
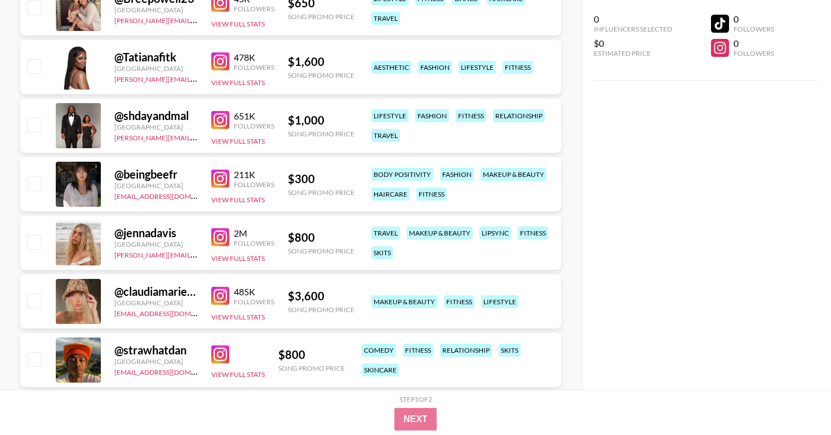
scroll to position [0, 0]
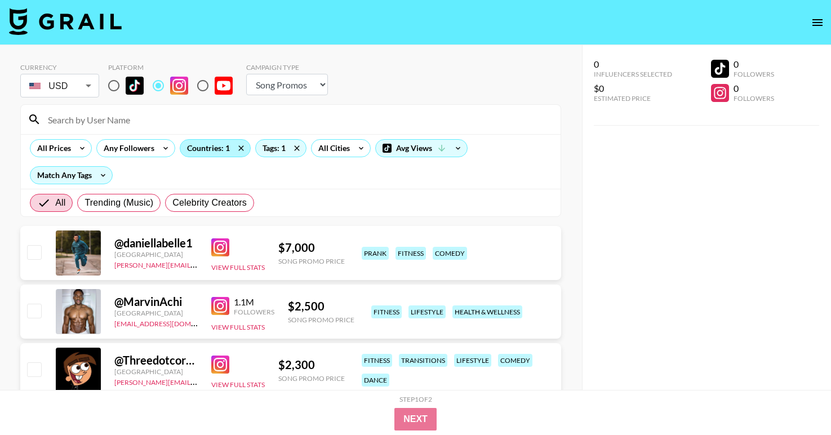
click at [220, 146] on div "Countries: 1" at bounding box center [215, 148] width 70 height 17
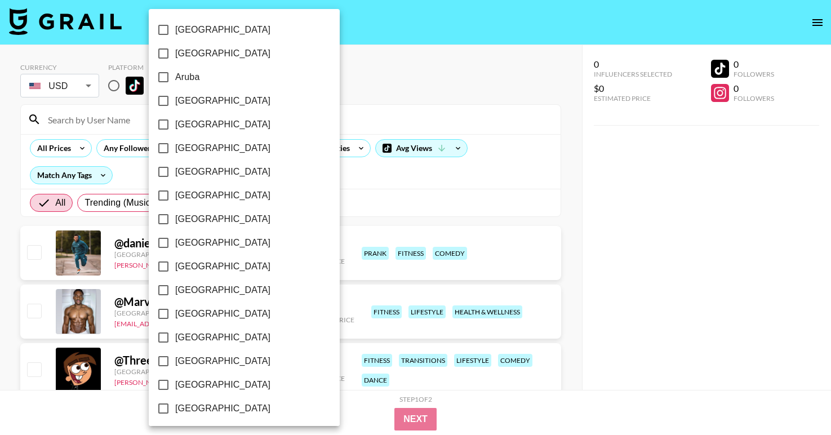
click at [311, 101] on div at bounding box center [415, 217] width 831 height 435
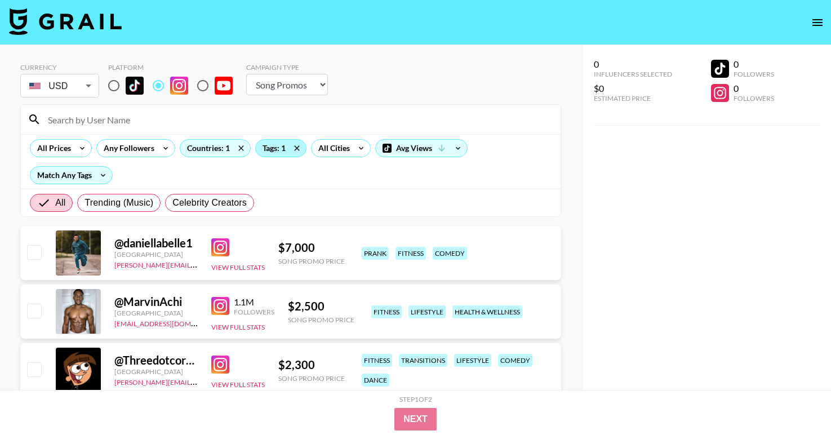
click at [275, 151] on div "Tags: 1" at bounding box center [281, 148] width 50 height 17
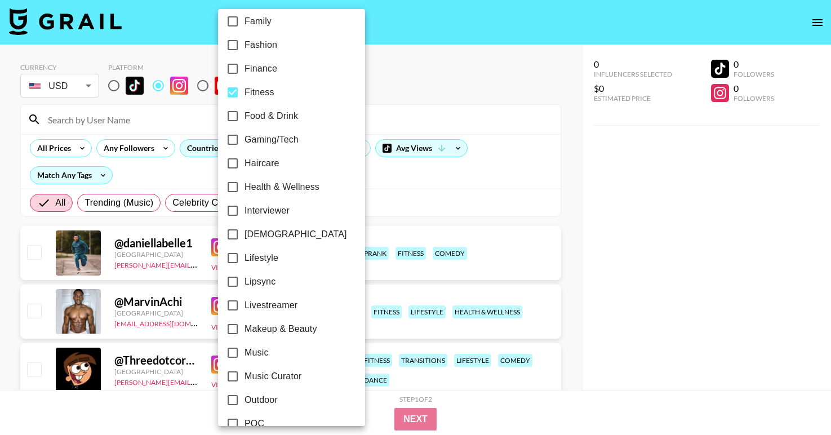
scroll to position [238, 0]
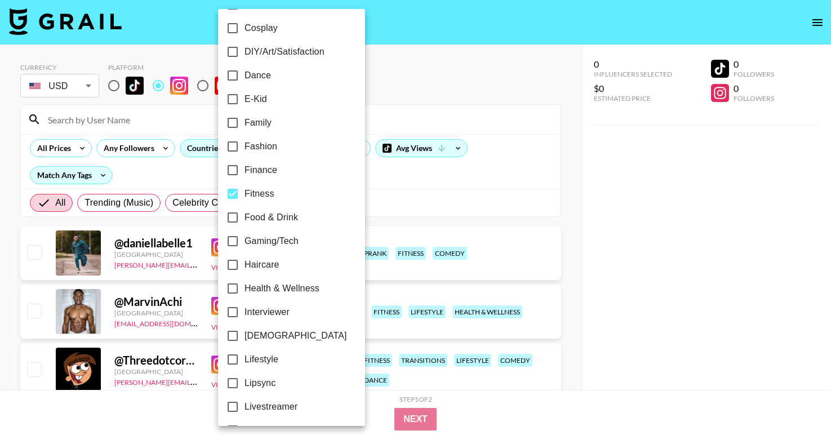
click at [255, 197] on span "Fitness" at bounding box center [259, 194] width 30 height 14
click at [244, 197] on input "Fitness" at bounding box center [233, 194] width 24 height 24
checkbox input "false"
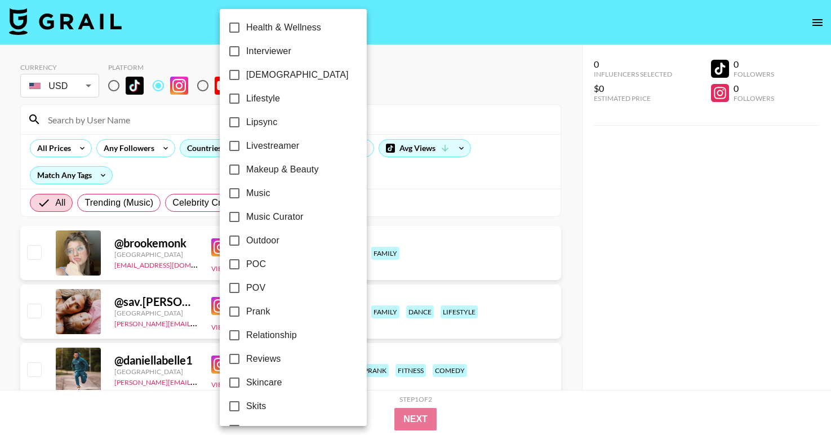
scroll to position [503, 0]
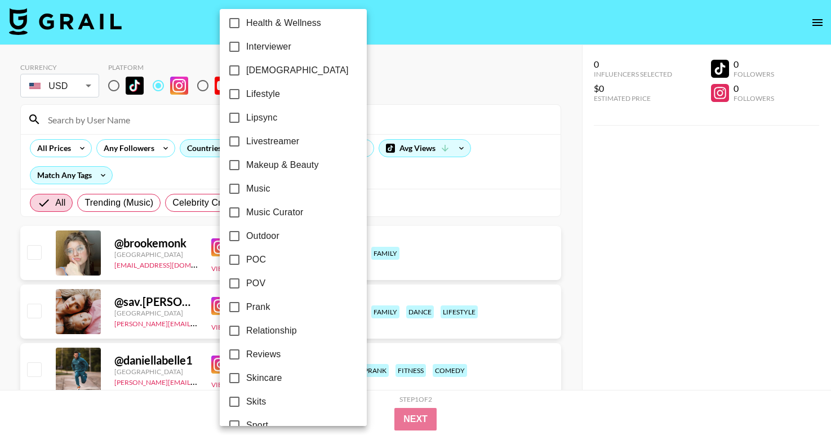
click at [265, 88] on span "Lifestyle" at bounding box center [263, 94] width 34 height 14
click at [246, 88] on input "Lifestyle" at bounding box center [234, 94] width 24 height 24
checkbox input "true"
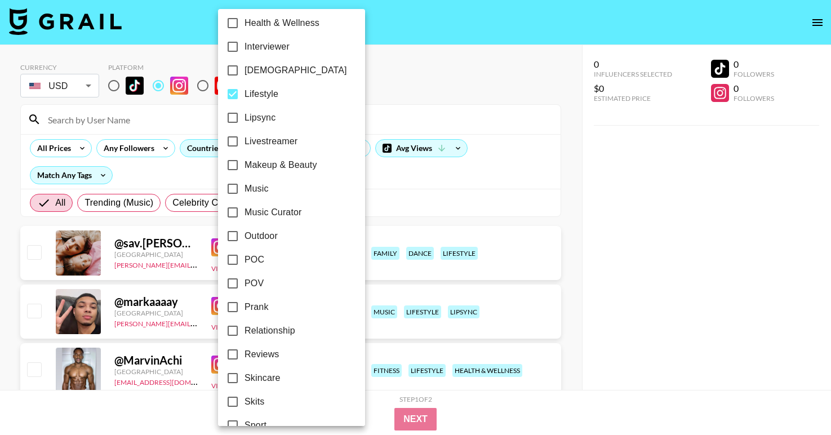
scroll to position [642, 0]
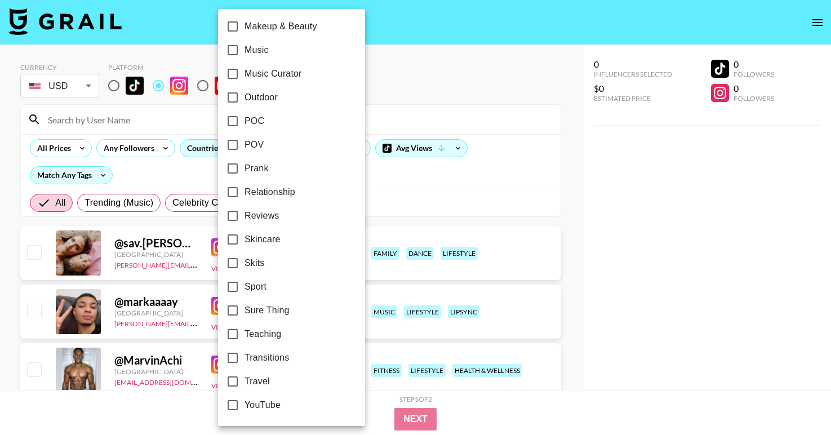
click at [396, 96] on div at bounding box center [415, 217] width 831 height 435
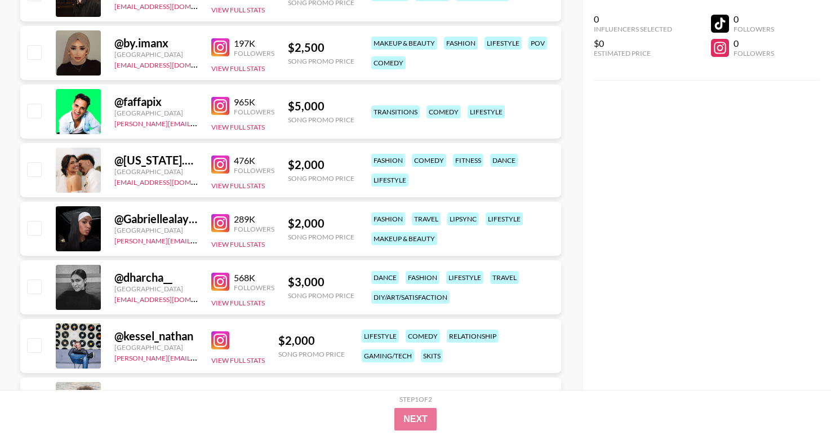
scroll to position [1253, 0]
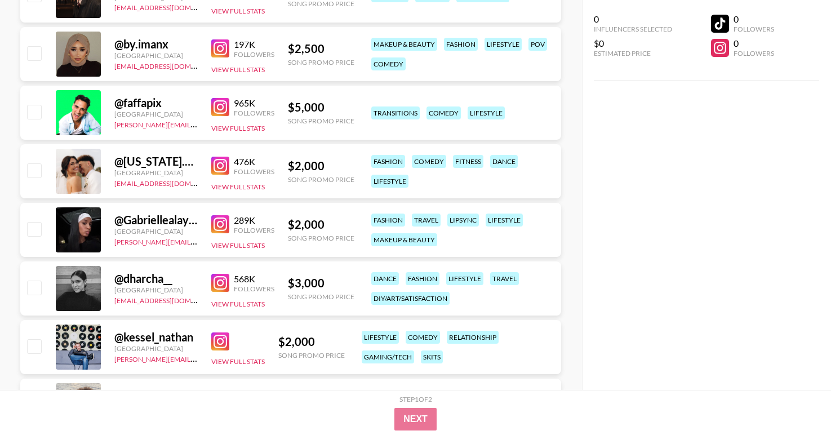
click at [225, 50] on img at bounding box center [220, 48] width 18 height 18
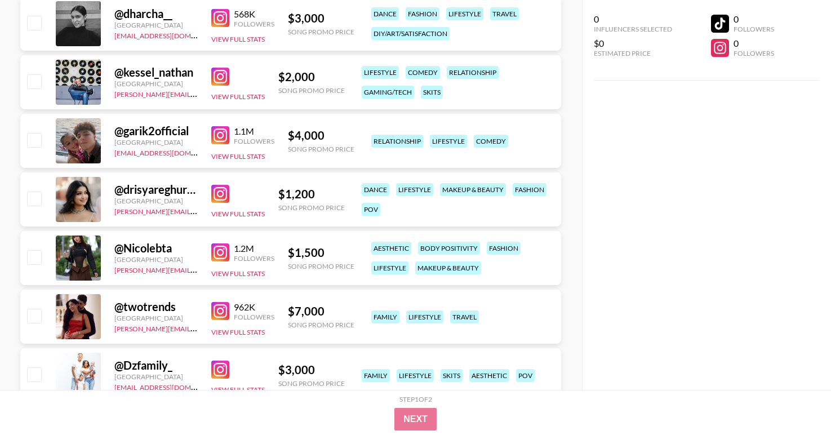
scroll to position [1570, 0]
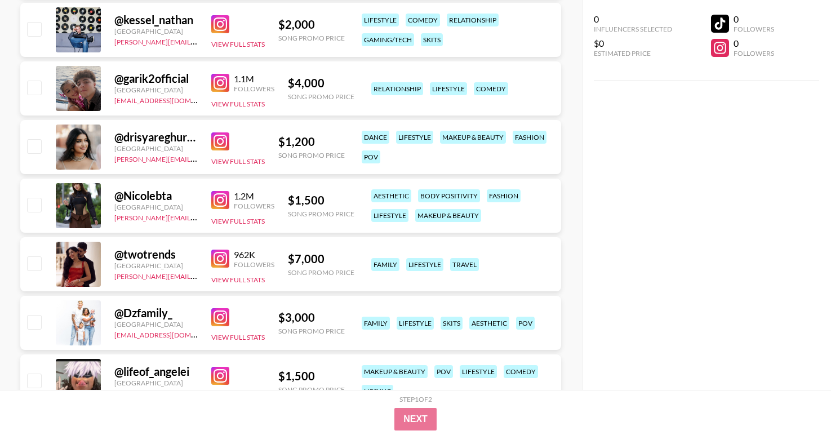
click at [221, 141] on img at bounding box center [220, 141] width 18 height 18
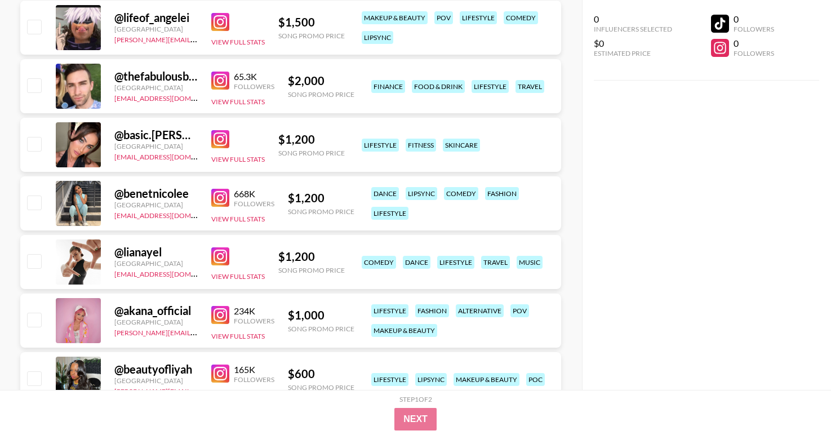
scroll to position [1970, 0]
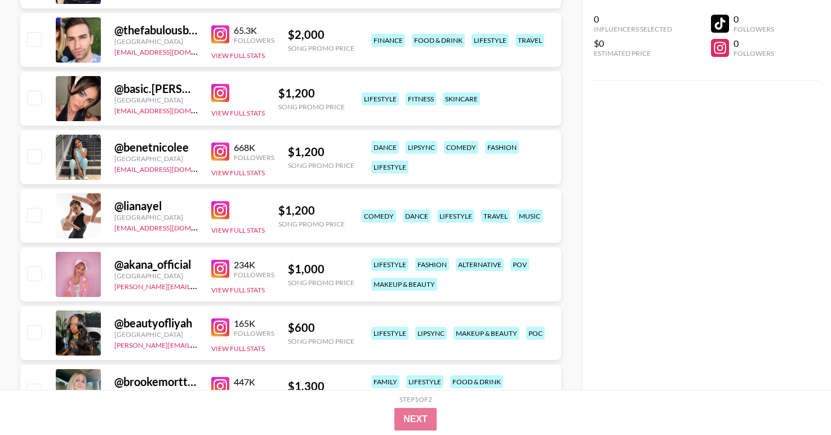
click at [217, 96] on img at bounding box center [220, 93] width 18 height 18
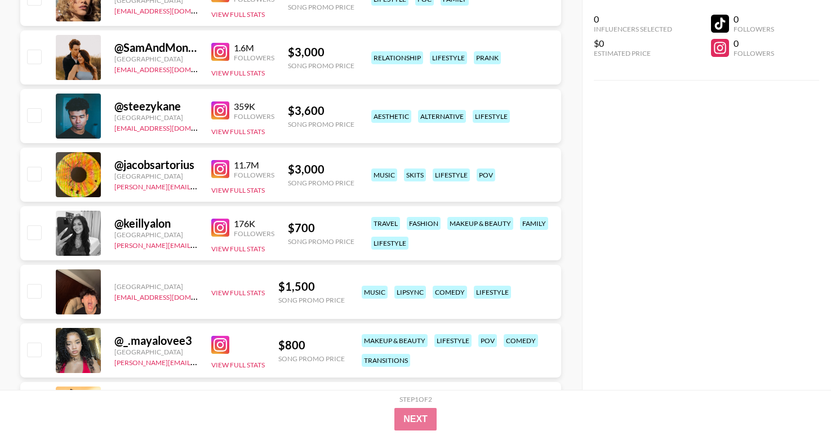
scroll to position [2540, 0]
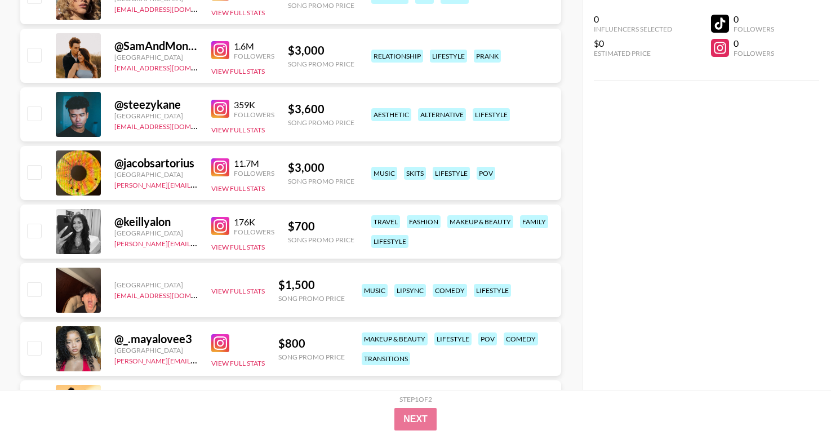
click at [223, 111] on img at bounding box center [220, 109] width 18 height 18
click at [224, 107] on img at bounding box center [220, 109] width 18 height 18
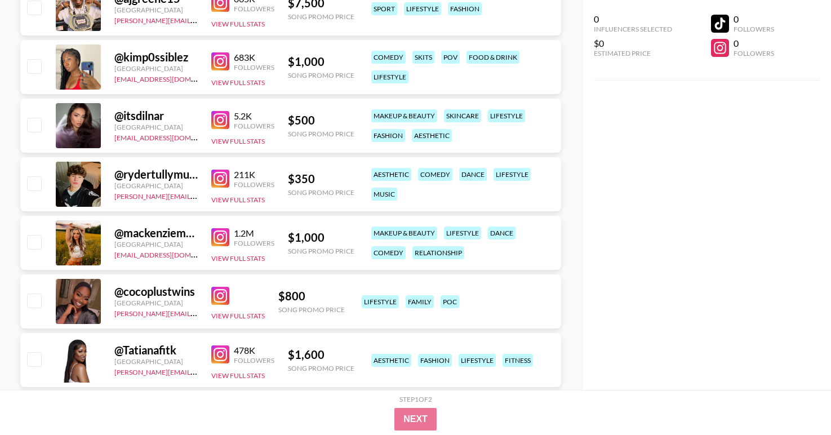
scroll to position [3907, 0]
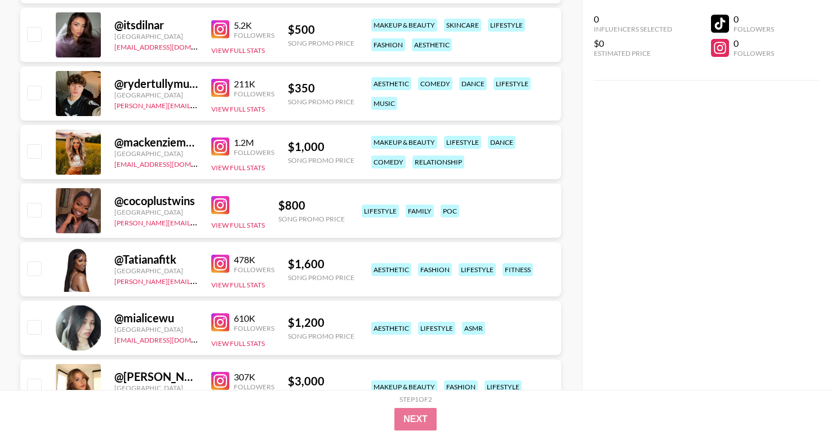
click at [218, 33] on img at bounding box center [220, 29] width 18 height 18
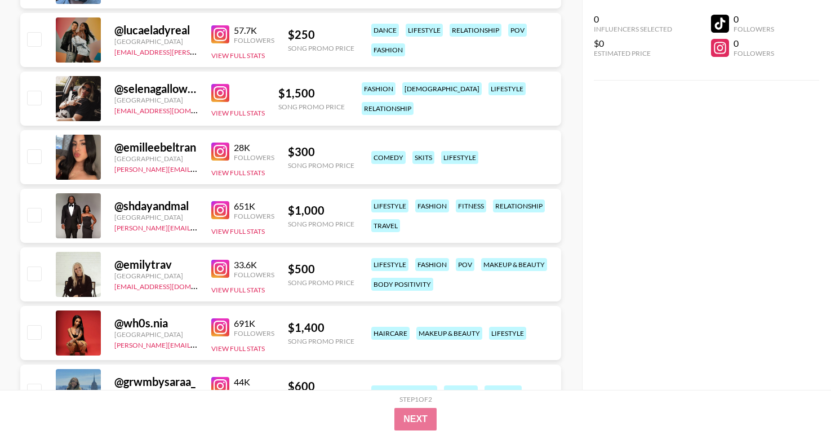
scroll to position [4435, 0]
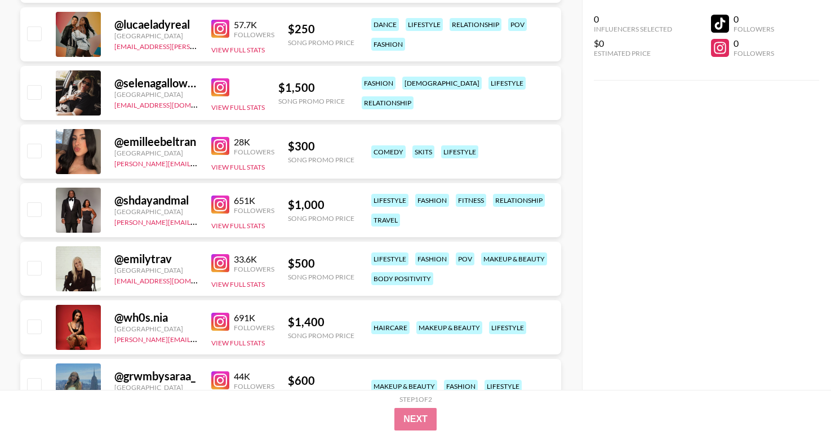
click at [216, 206] on img at bounding box center [220, 204] width 18 height 18
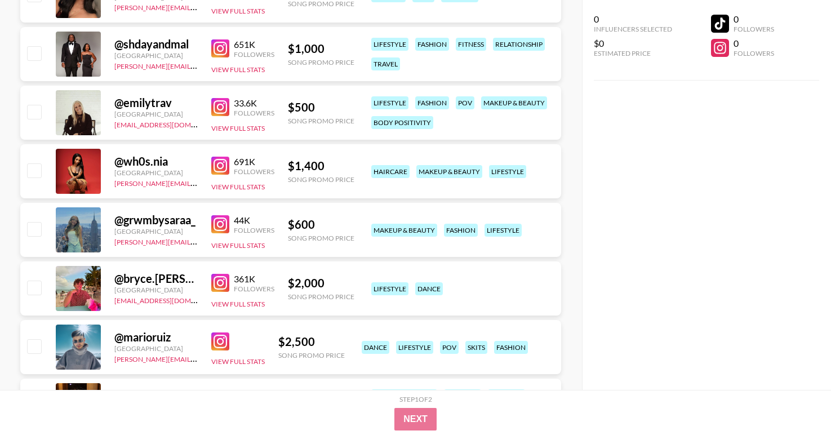
scroll to position [4599, 0]
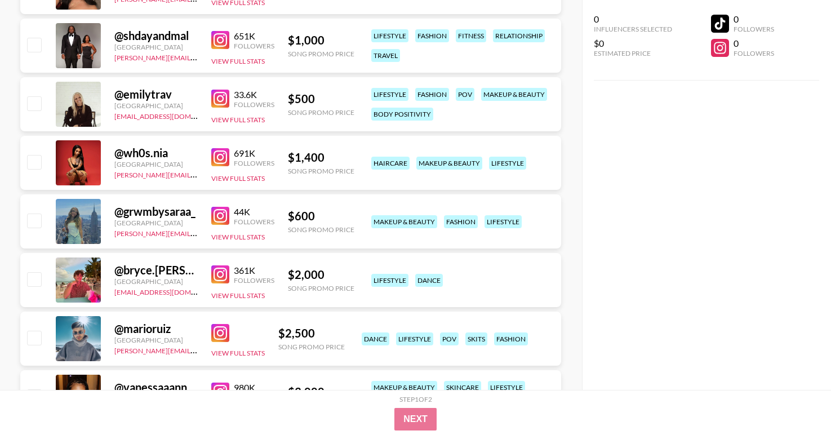
click at [217, 160] on img at bounding box center [220, 157] width 18 height 18
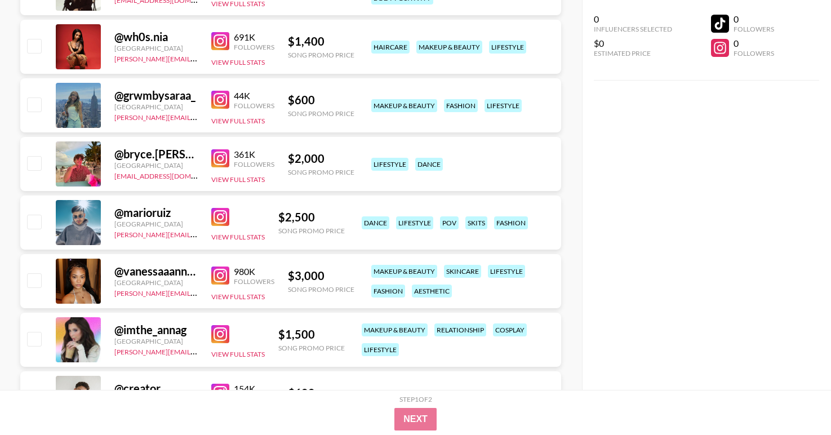
scroll to position [4716, 0]
click at [224, 213] on img at bounding box center [220, 216] width 18 height 18
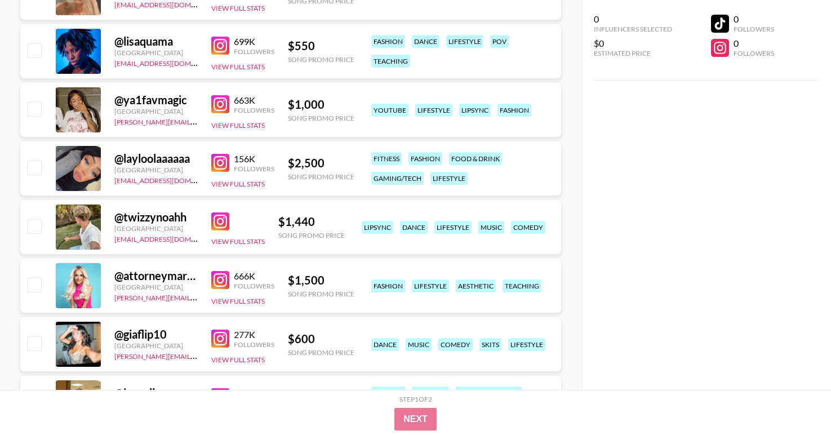
scroll to position [5207, 0]
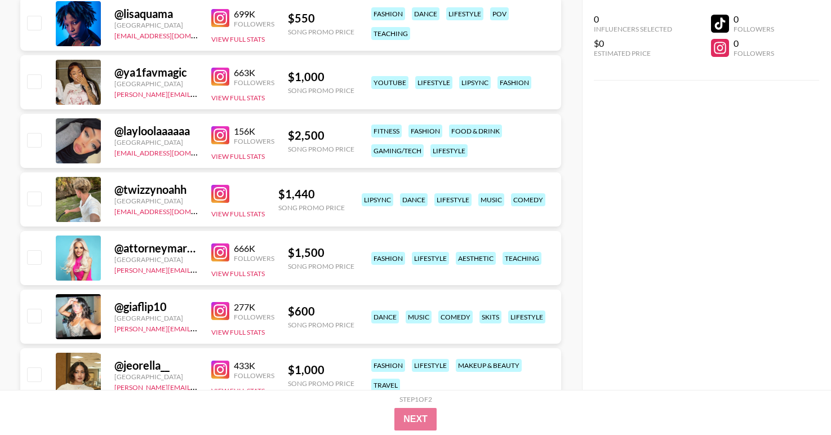
click at [217, 133] on img at bounding box center [220, 135] width 18 height 18
click at [218, 314] on img at bounding box center [220, 311] width 18 height 18
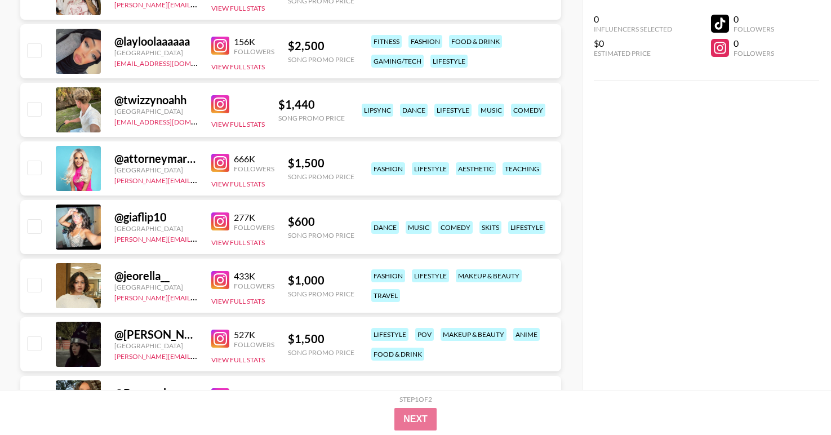
scroll to position [5312, 0]
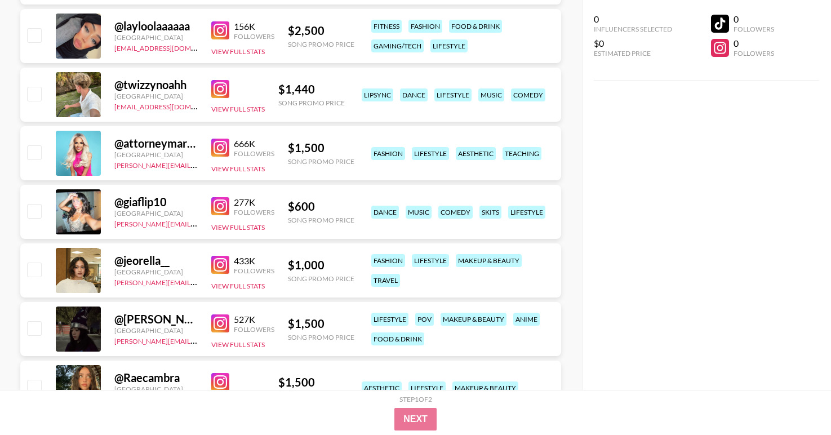
click at [224, 263] on img at bounding box center [220, 265] width 18 height 18
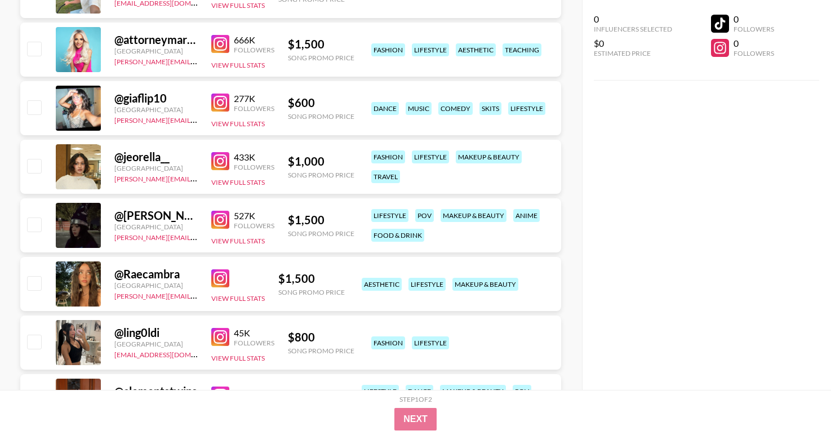
scroll to position [5429, 0]
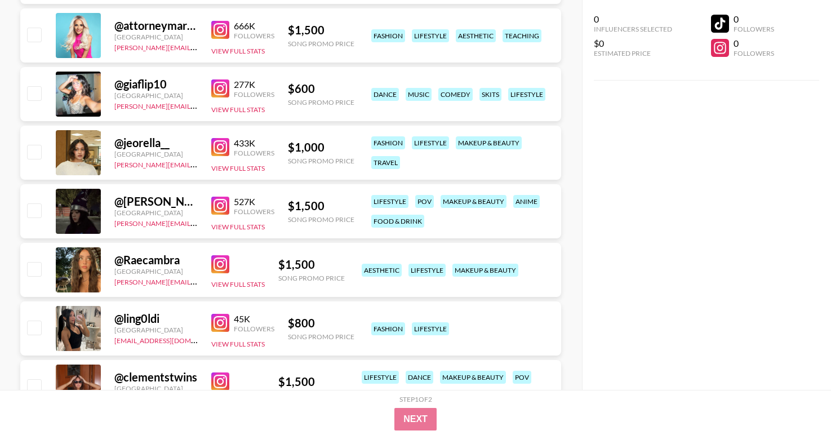
click at [221, 331] on img at bounding box center [220, 323] width 18 height 18
click at [216, 260] on img at bounding box center [220, 264] width 18 height 18
click at [221, 203] on img at bounding box center [220, 206] width 18 height 18
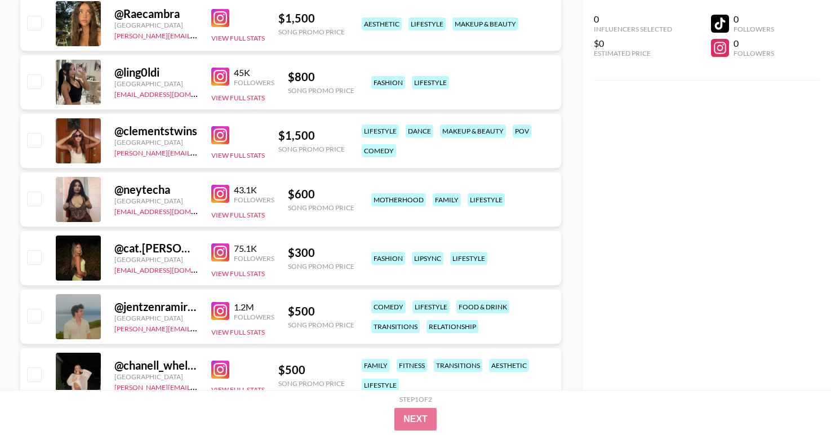
scroll to position [5693, 0]
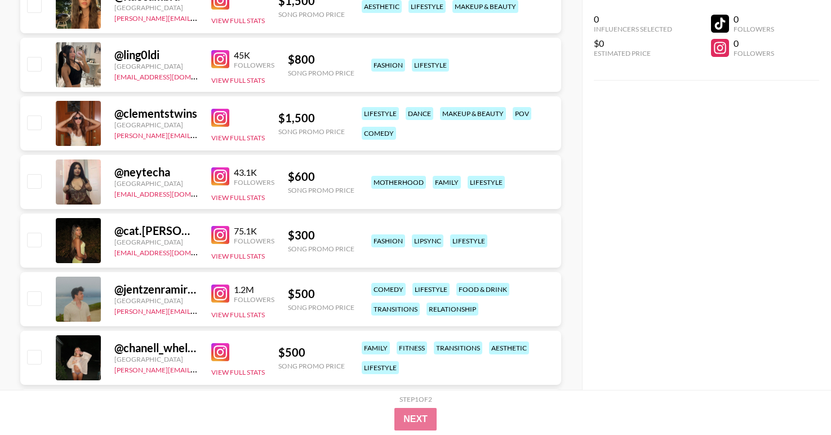
click at [216, 234] on img at bounding box center [220, 235] width 18 height 18
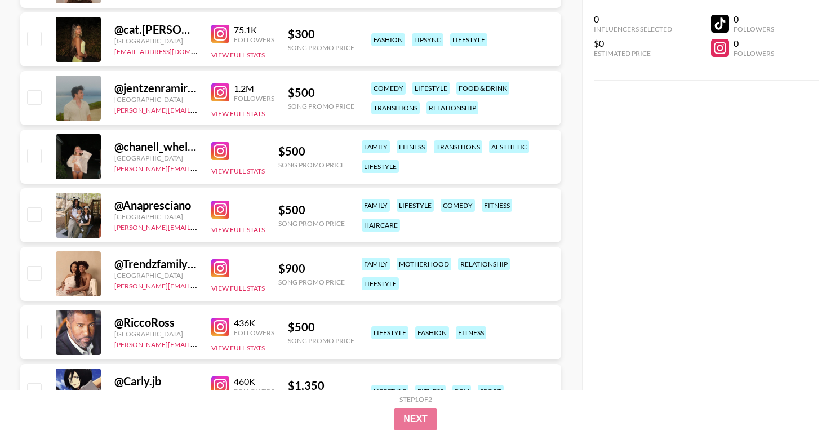
scroll to position [5997, 0]
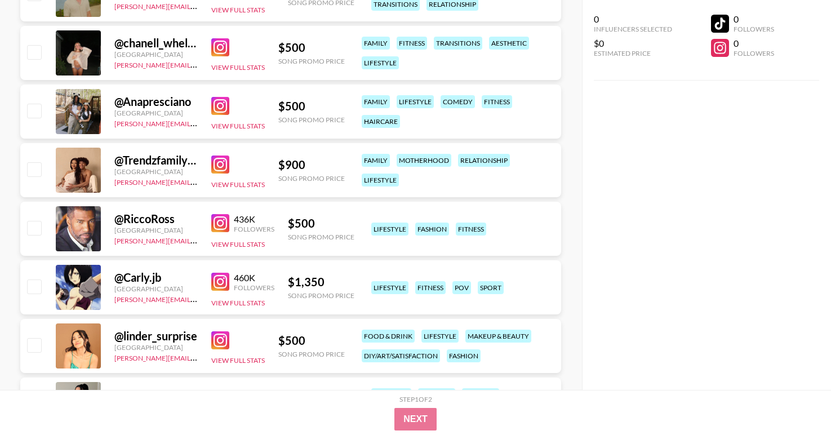
click at [221, 282] on img at bounding box center [220, 282] width 18 height 18
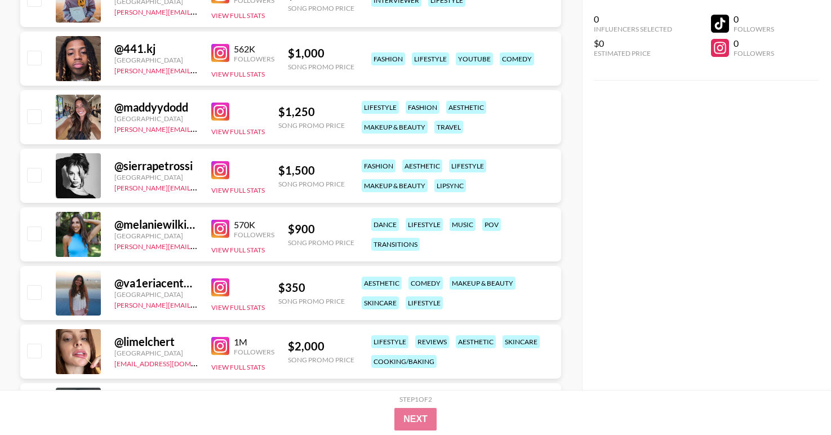
scroll to position [6767, 0]
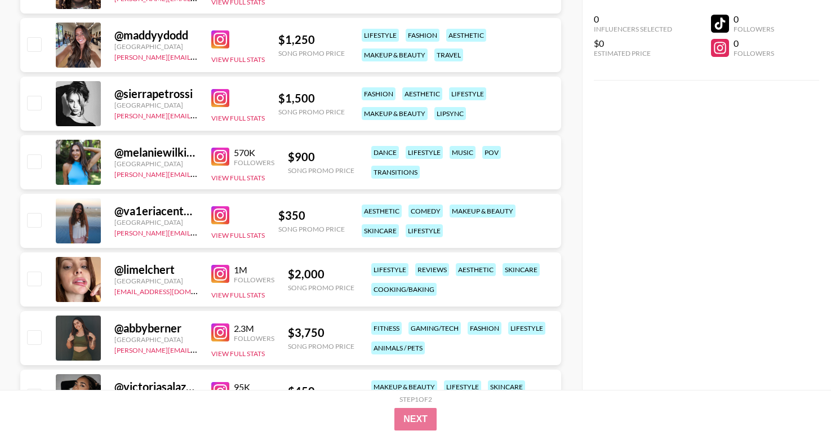
click at [220, 93] on img at bounding box center [220, 98] width 18 height 18
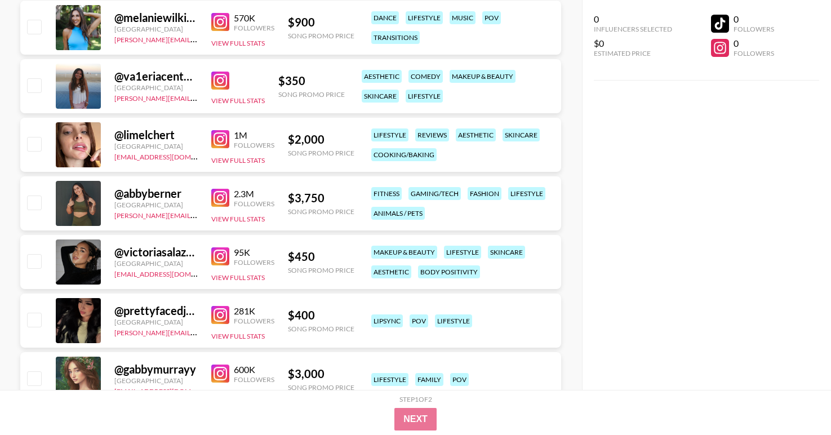
scroll to position [6902, 0]
click at [220, 136] on img at bounding box center [220, 139] width 18 height 18
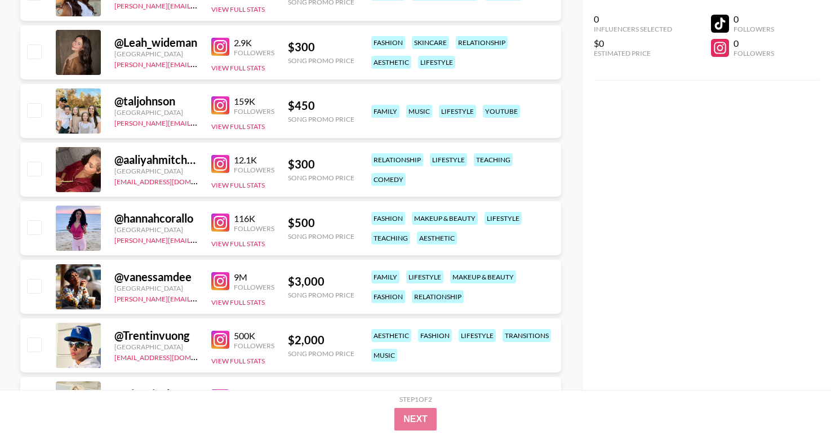
scroll to position [7391, 0]
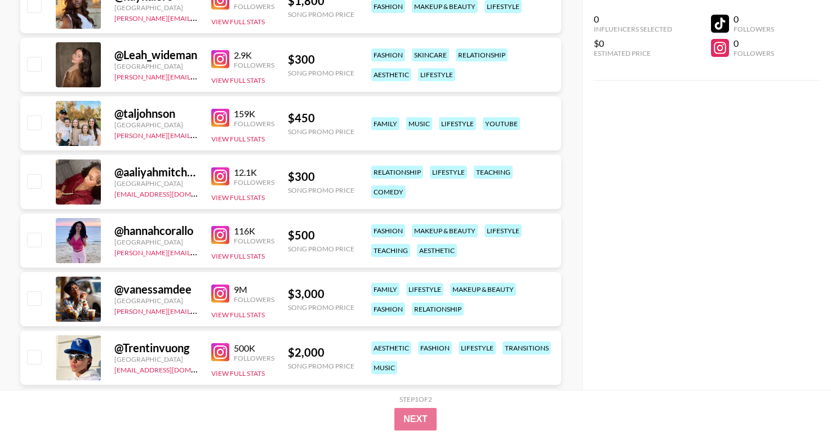
click at [219, 63] on img at bounding box center [220, 59] width 18 height 18
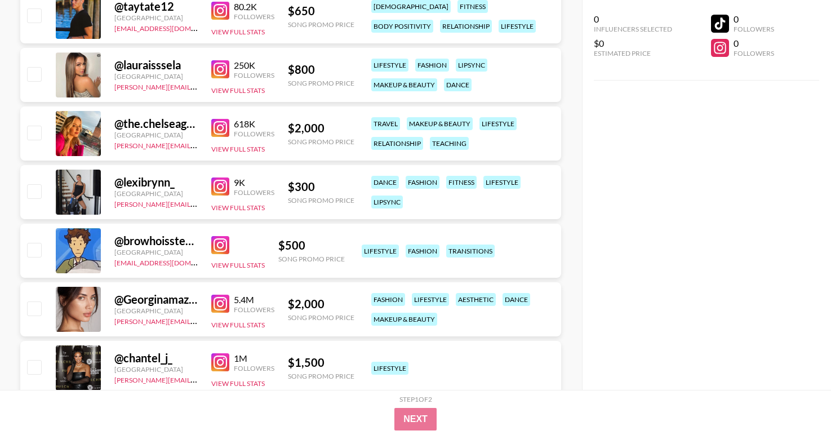
scroll to position [7919, 0]
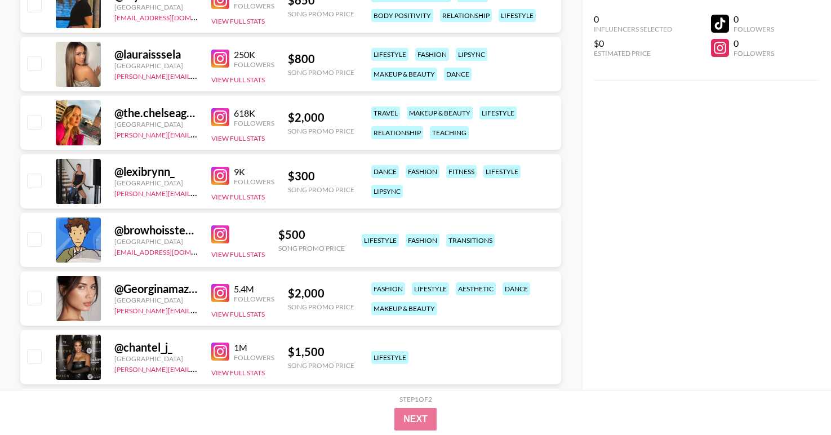
click at [222, 175] on img at bounding box center [220, 176] width 18 height 18
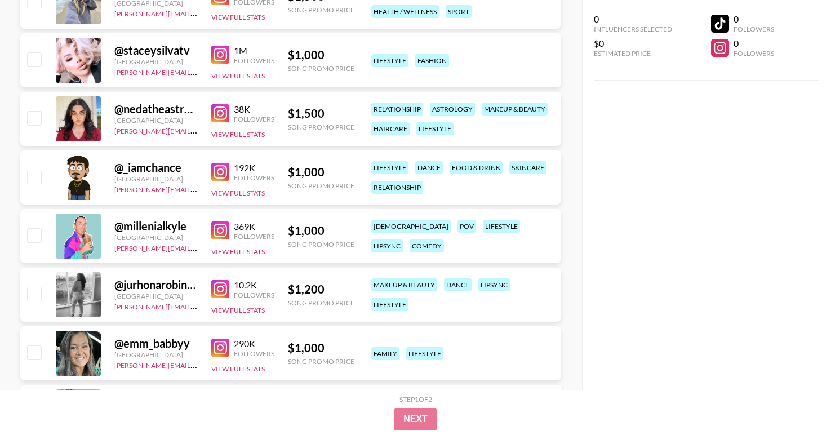
scroll to position [8543, 0]
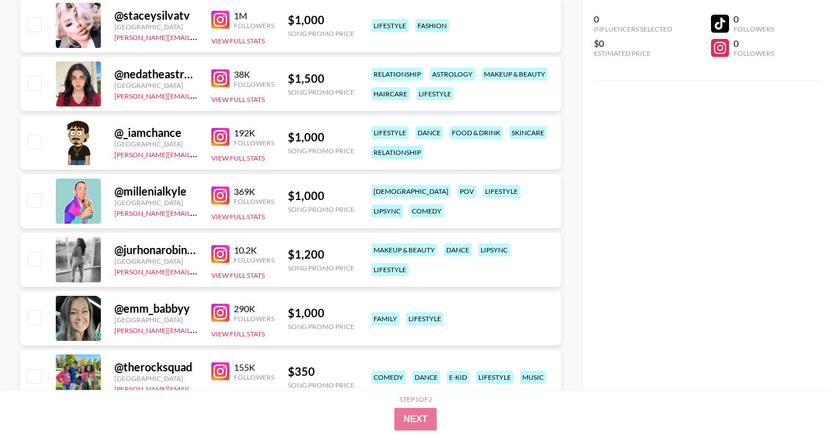
click at [231, 22] on link at bounding box center [222, 20] width 23 height 18
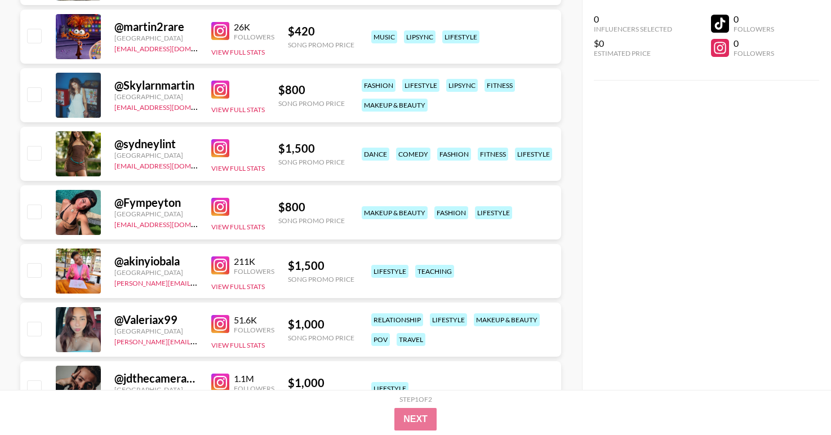
scroll to position [10292, 0]
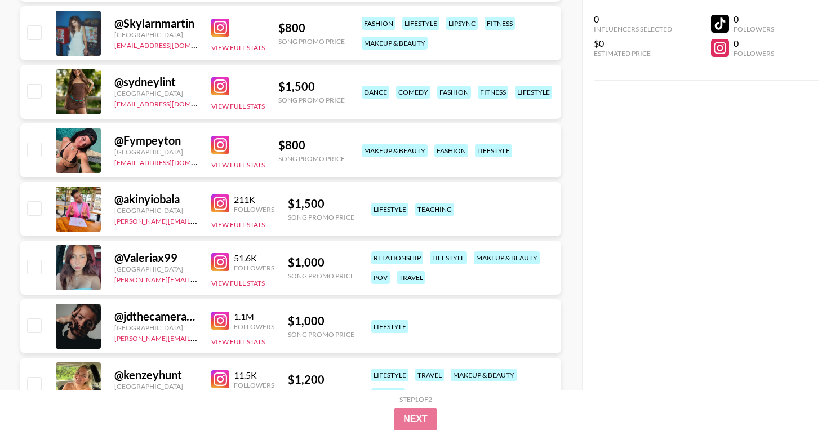
click at [218, 145] on img at bounding box center [220, 145] width 18 height 18
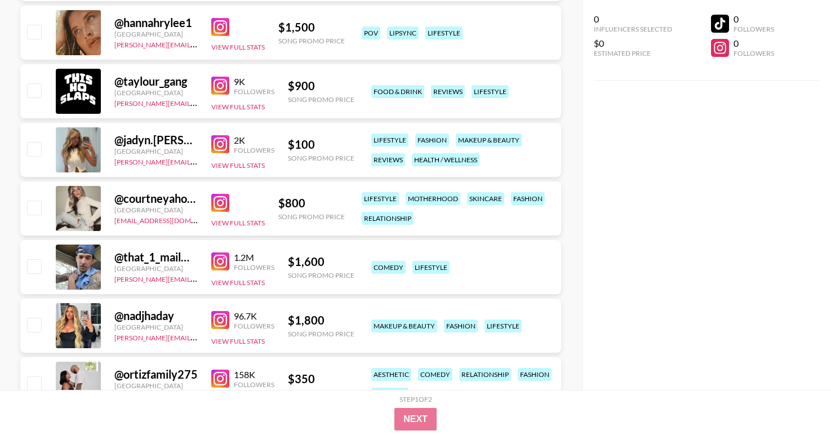
scroll to position [11078, 0]
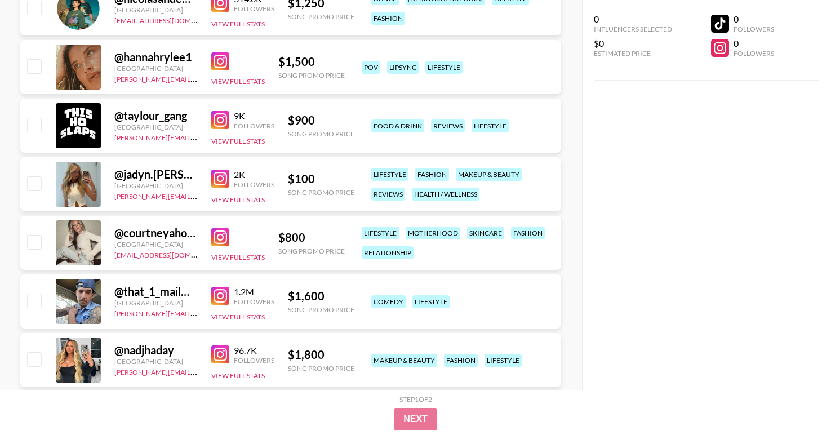
click at [221, 65] on img at bounding box center [220, 61] width 18 height 18
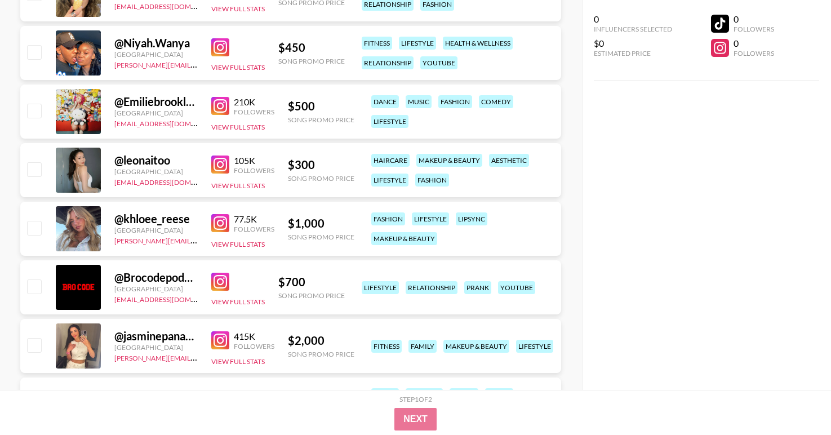
scroll to position [12221, 0]
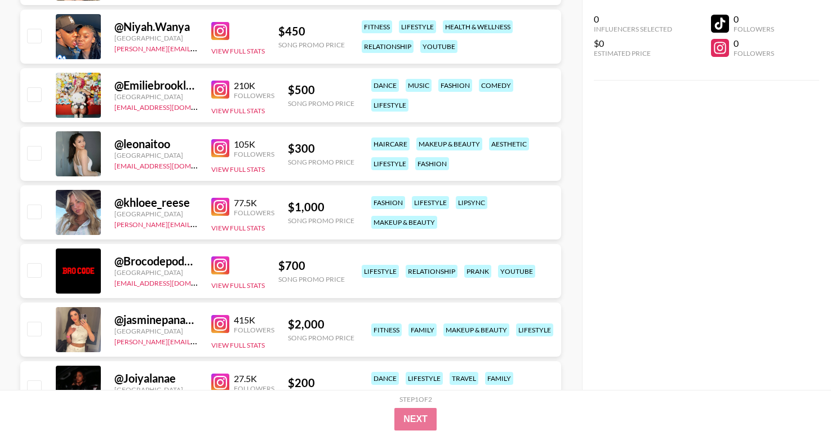
click at [218, 208] on img at bounding box center [220, 207] width 18 height 18
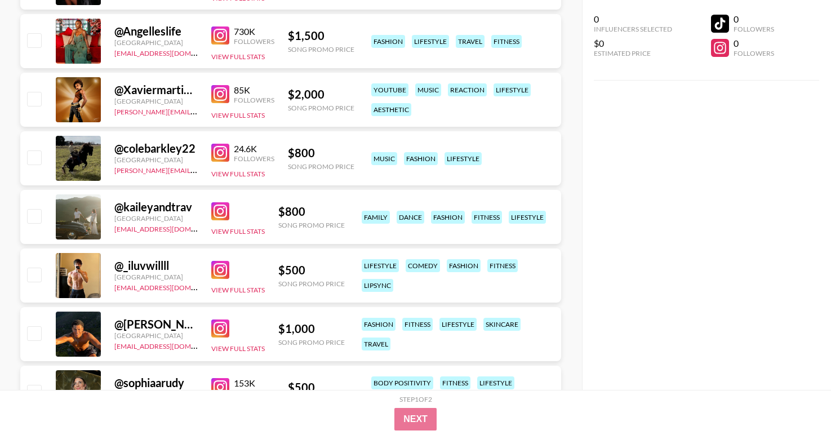
scroll to position [12624, 0]
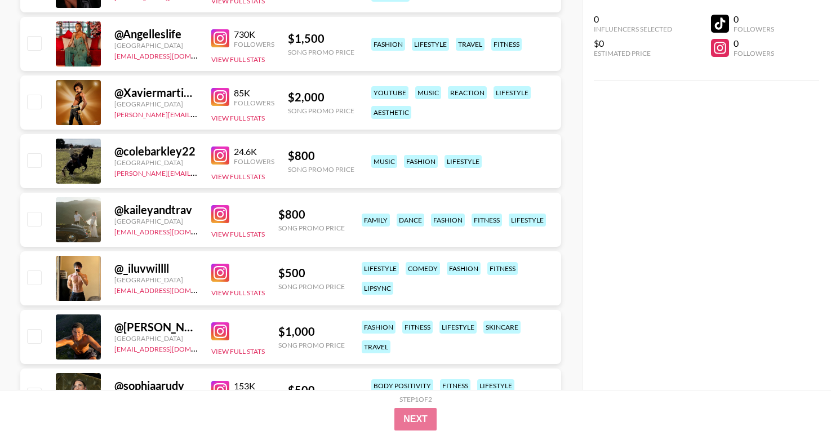
click at [217, 217] on img at bounding box center [220, 214] width 18 height 18
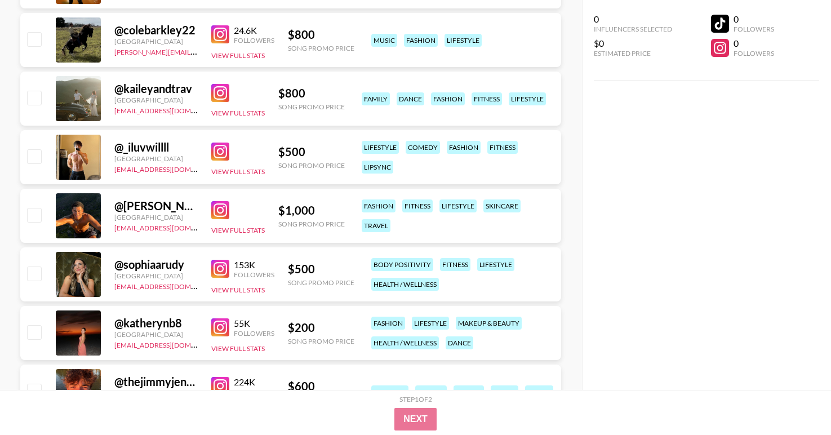
scroll to position [13127, 0]
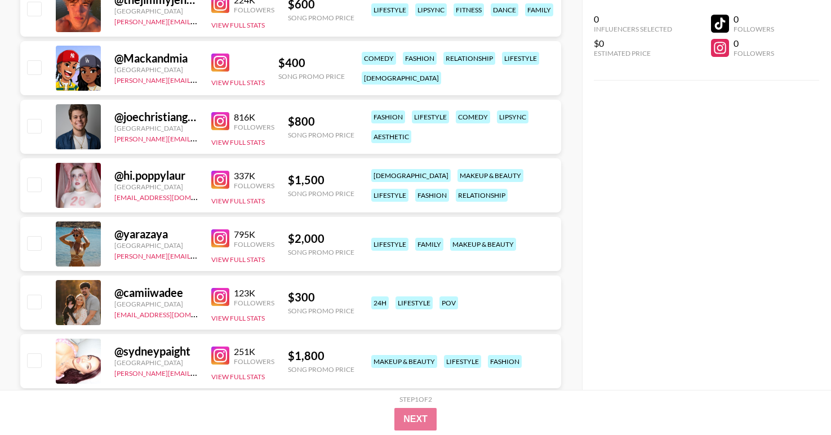
click at [224, 181] on img at bounding box center [220, 180] width 18 height 18
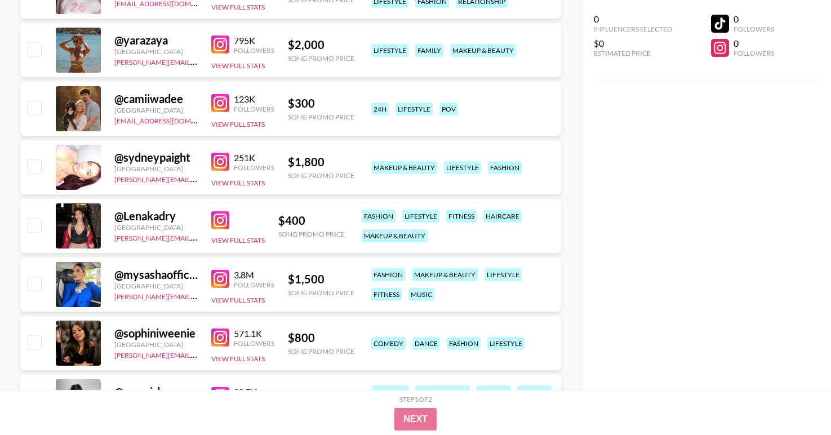
scroll to position [13448, 0]
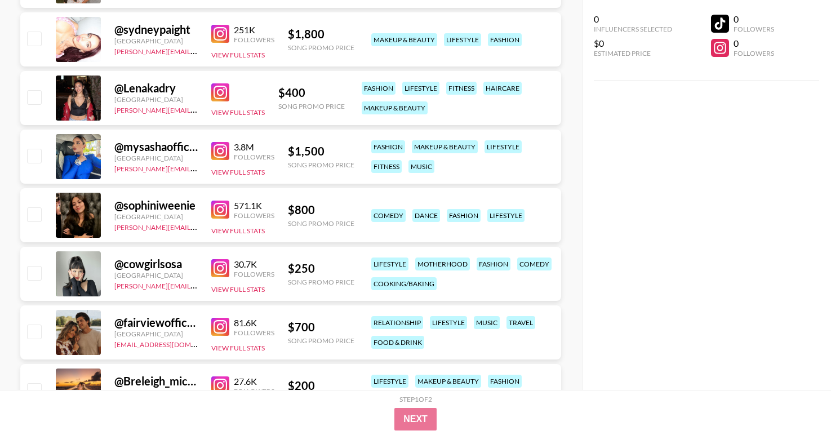
click at [221, 26] on img at bounding box center [220, 34] width 18 height 18
